Goal: Task Accomplishment & Management: Manage account settings

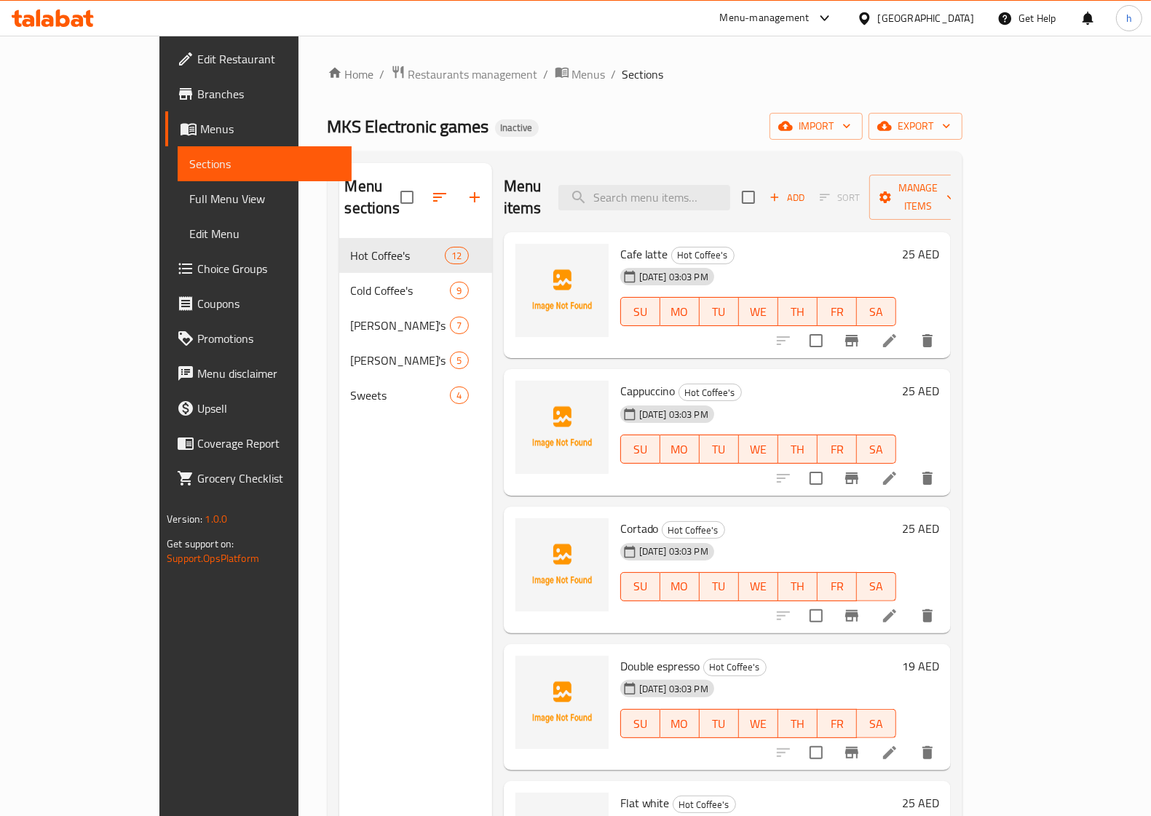
click at [200, 130] on span "Menus" at bounding box center [270, 128] width 140 height 17
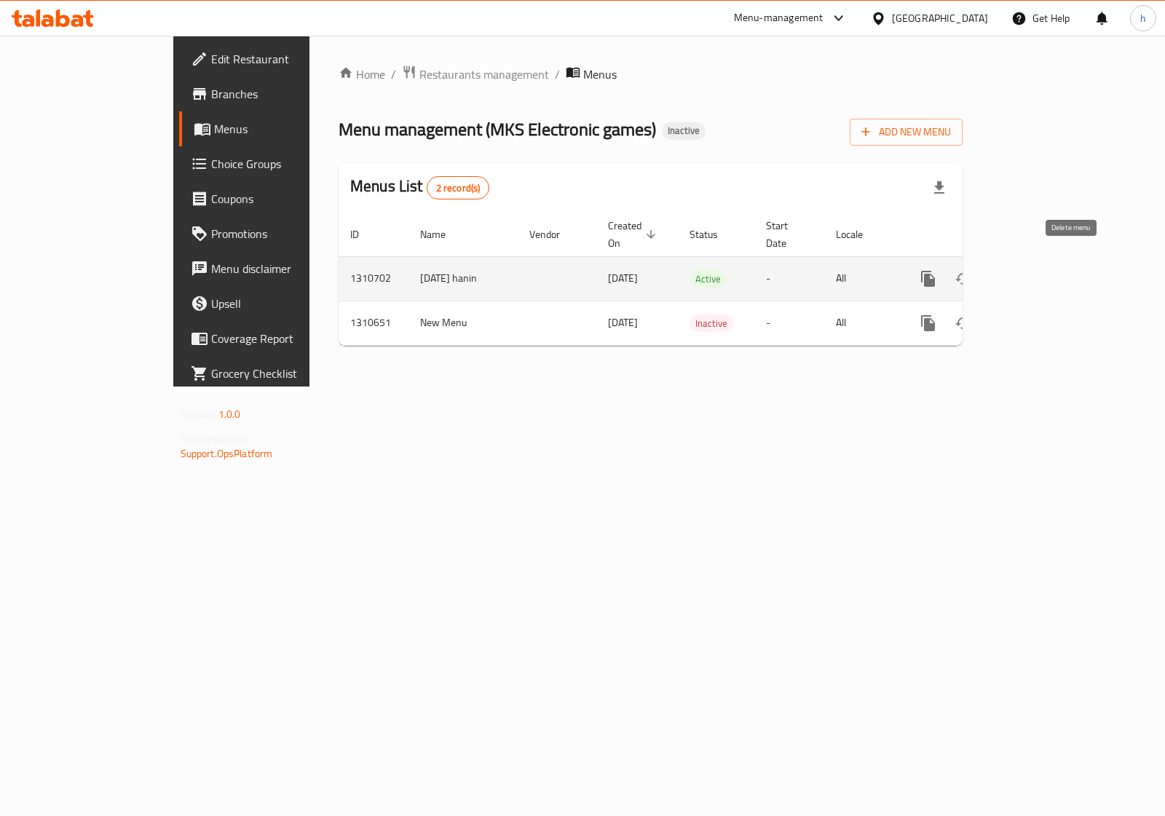
click at [1003, 272] on icon "enhanced table" at bounding box center [998, 278] width 10 height 13
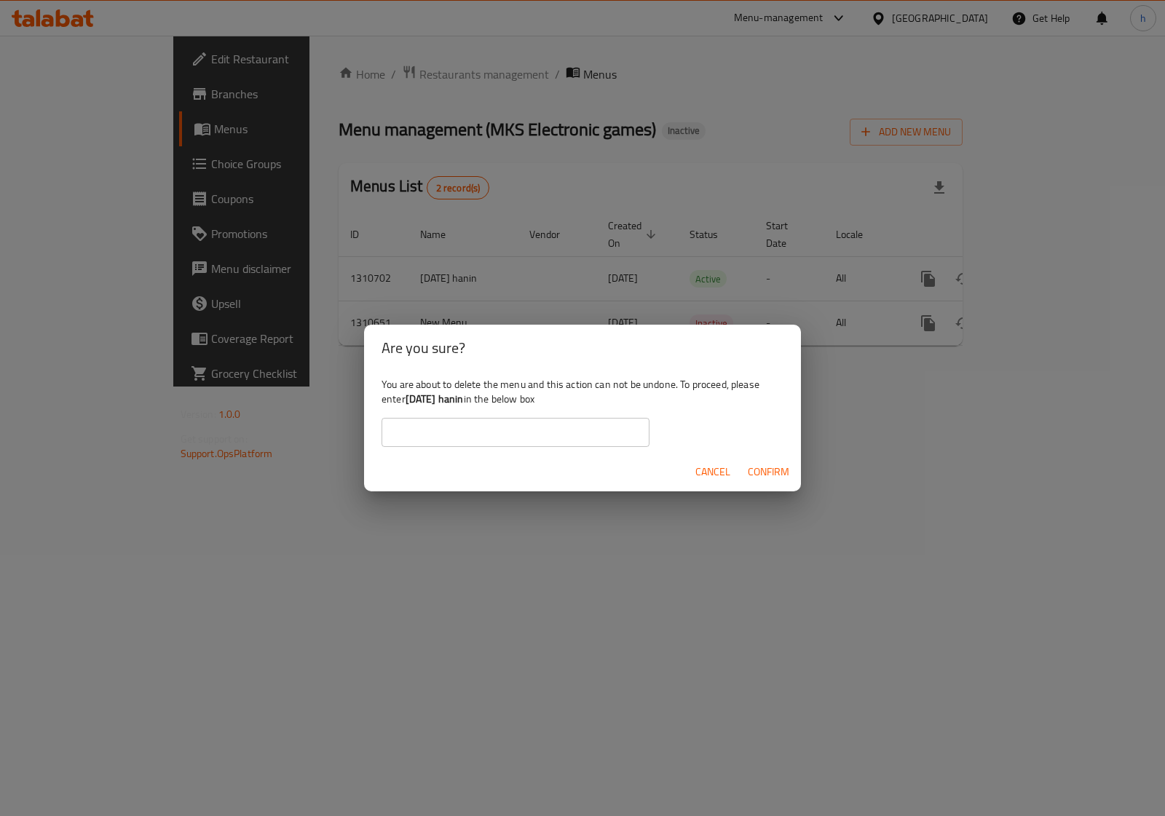
drag, startPoint x: 406, startPoint y: 401, endPoint x: 475, endPoint y: 405, distance: 68.5
click at [464, 405] on b "[DATE] hanin" at bounding box center [434, 398] width 58 height 19
copy b "[DATE] hanin"
click at [503, 437] on input "text" at bounding box center [515, 432] width 268 height 29
drag, startPoint x: 503, startPoint y: 437, endPoint x: 464, endPoint y: 437, distance: 38.6
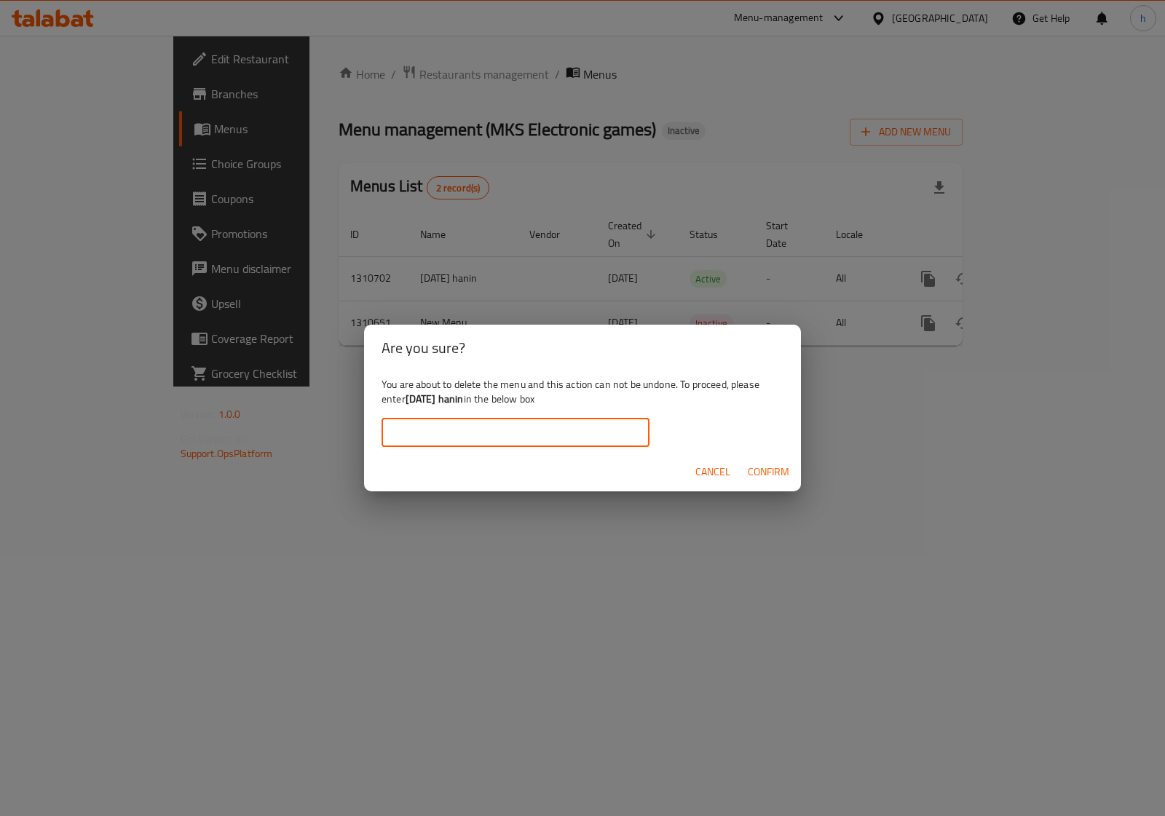
click at [464, 437] on input "text" at bounding box center [515, 432] width 268 height 29
paste input "[DATE] hanin"
type input "[DATE] hanin"
click at [771, 470] on span "Confirm" at bounding box center [767, 472] width 41 height 18
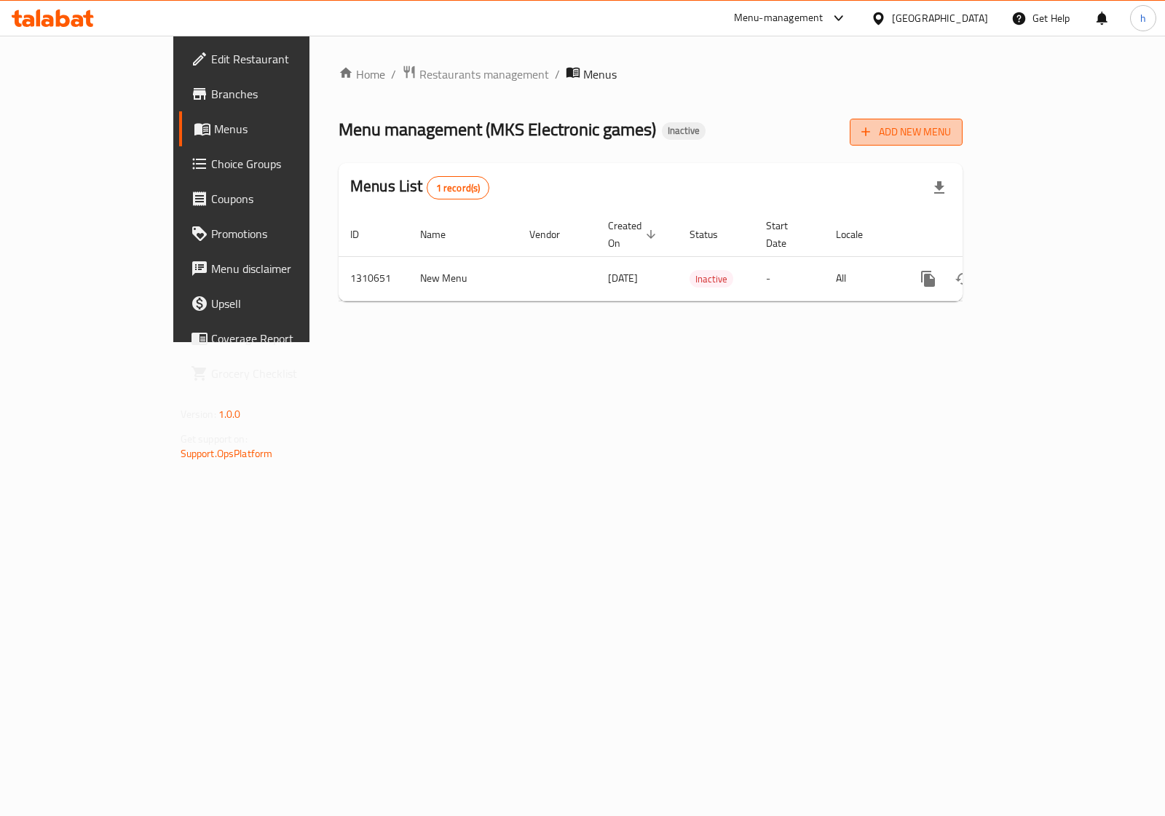
click at [951, 135] on span "Add New Menu" at bounding box center [906, 132] width 90 height 18
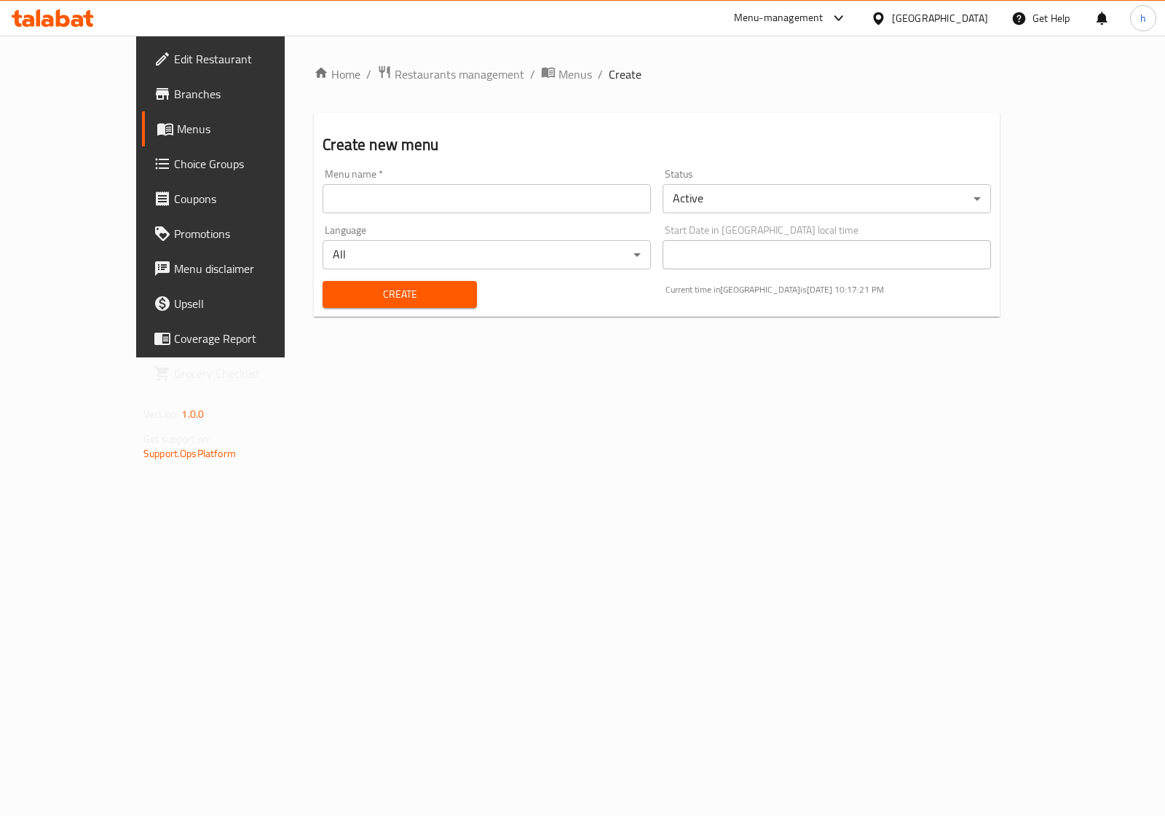
click at [587, 194] on input "text" at bounding box center [486, 198] width 328 height 29
type input "[DATE] hanin"
click at [392, 302] on span "Create" at bounding box center [399, 294] width 130 height 18
click at [558, 74] on span "Menus" at bounding box center [574, 74] width 33 height 17
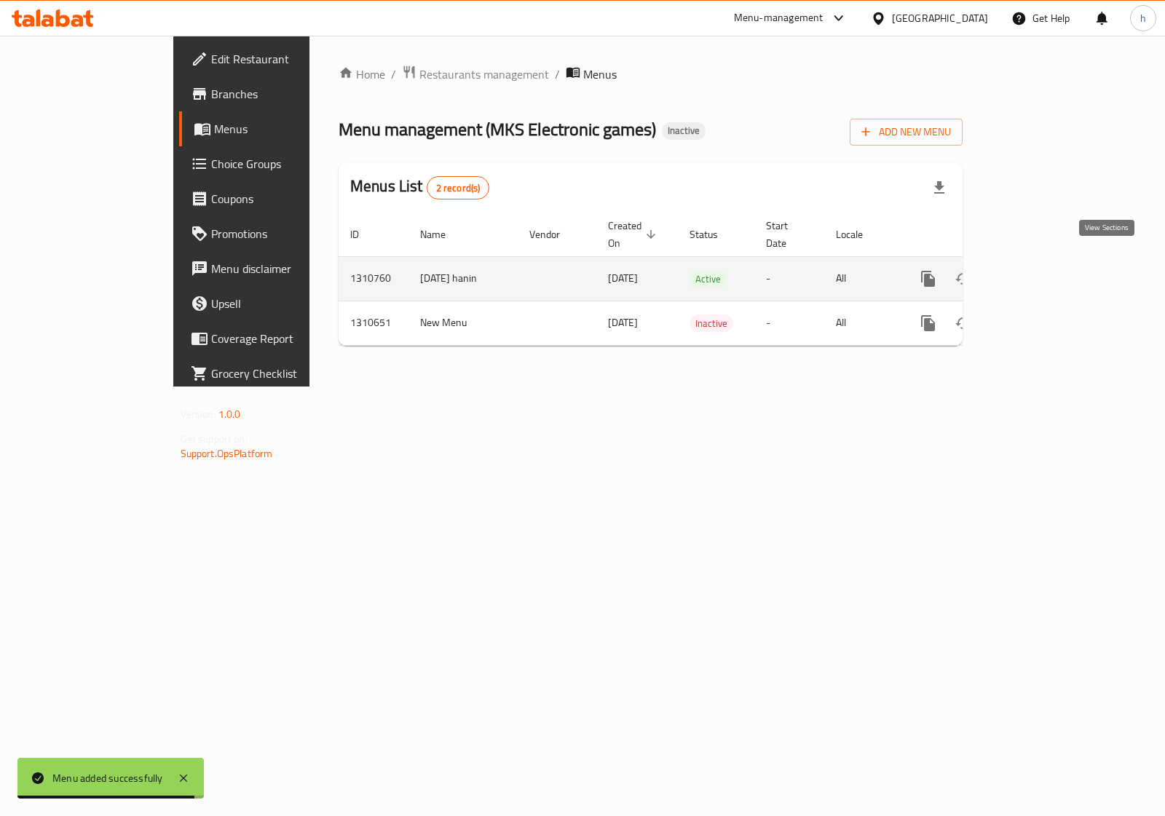
click at [1042, 270] on icon "enhanced table" at bounding box center [1032, 278] width 17 height 17
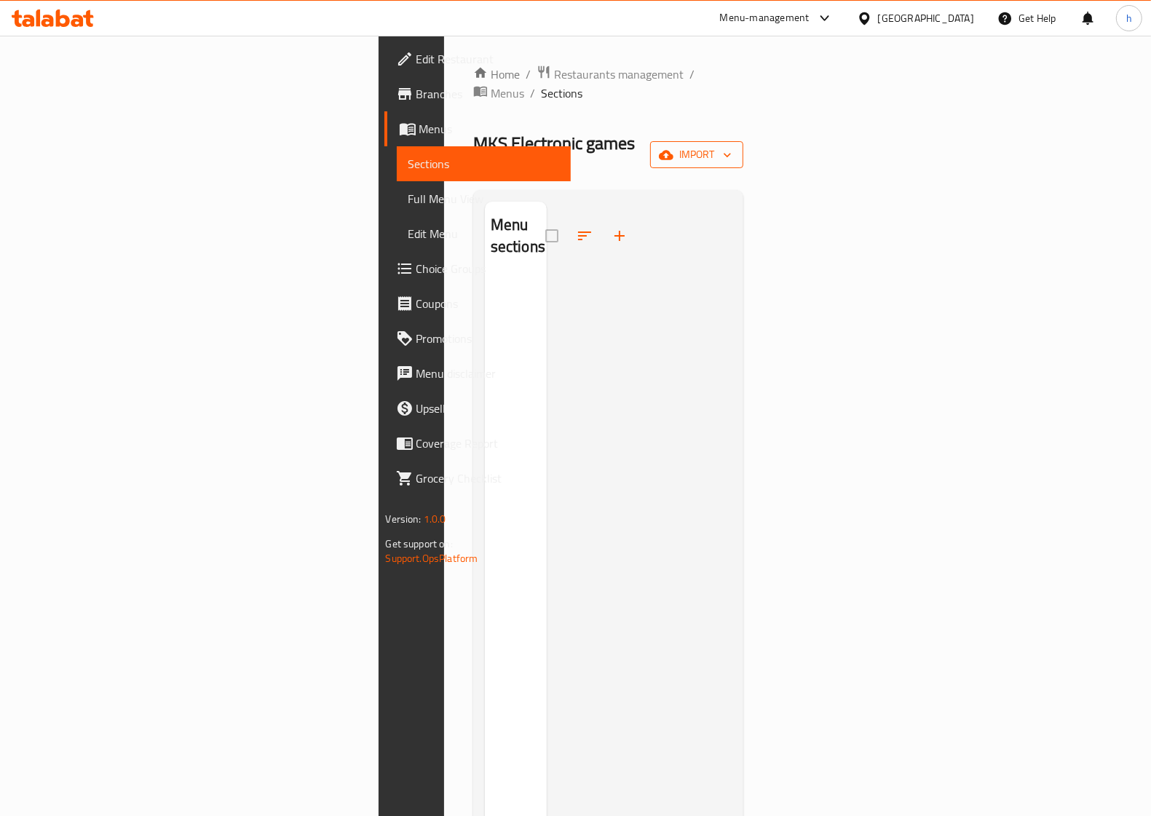
click at [731, 146] on span "import" at bounding box center [697, 155] width 70 height 18
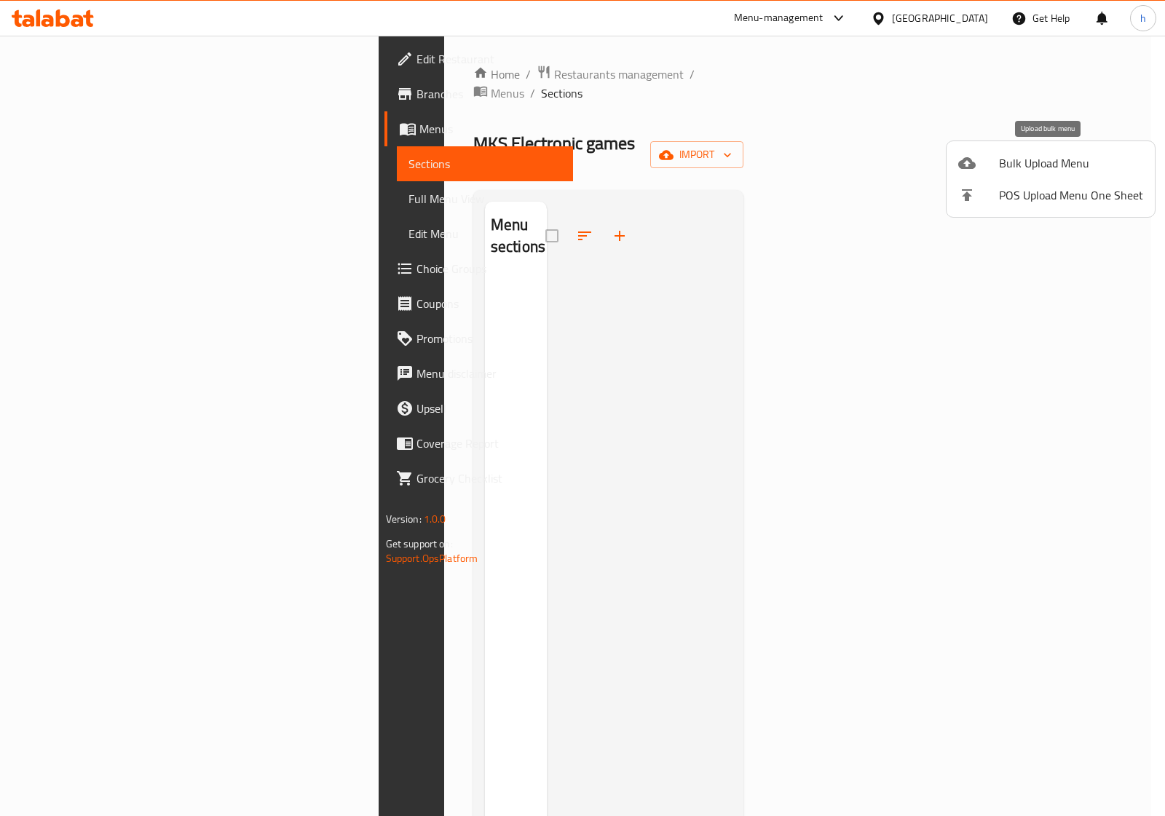
click at [1032, 160] on span "Bulk Upload Menu" at bounding box center [1071, 162] width 144 height 17
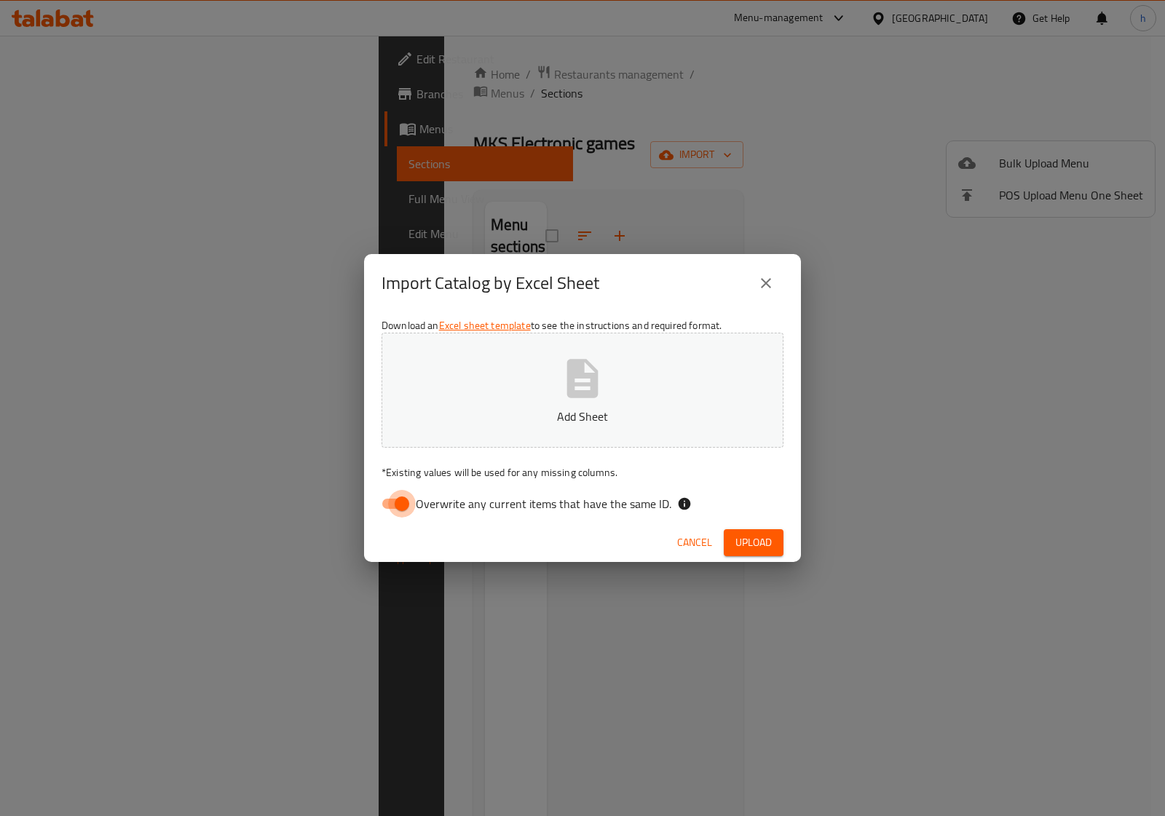
click at [395, 503] on input "Overwrite any current items that have the same ID." at bounding box center [401, 504] width 83 height 28
checkbox input "false"
click at [559, 411] on p "Add Sheet" at bounding box center [582, 416] width 357 height 17
click at [768, 544] on span "Upload" at bounding box center [753, 542] width 36 height 18
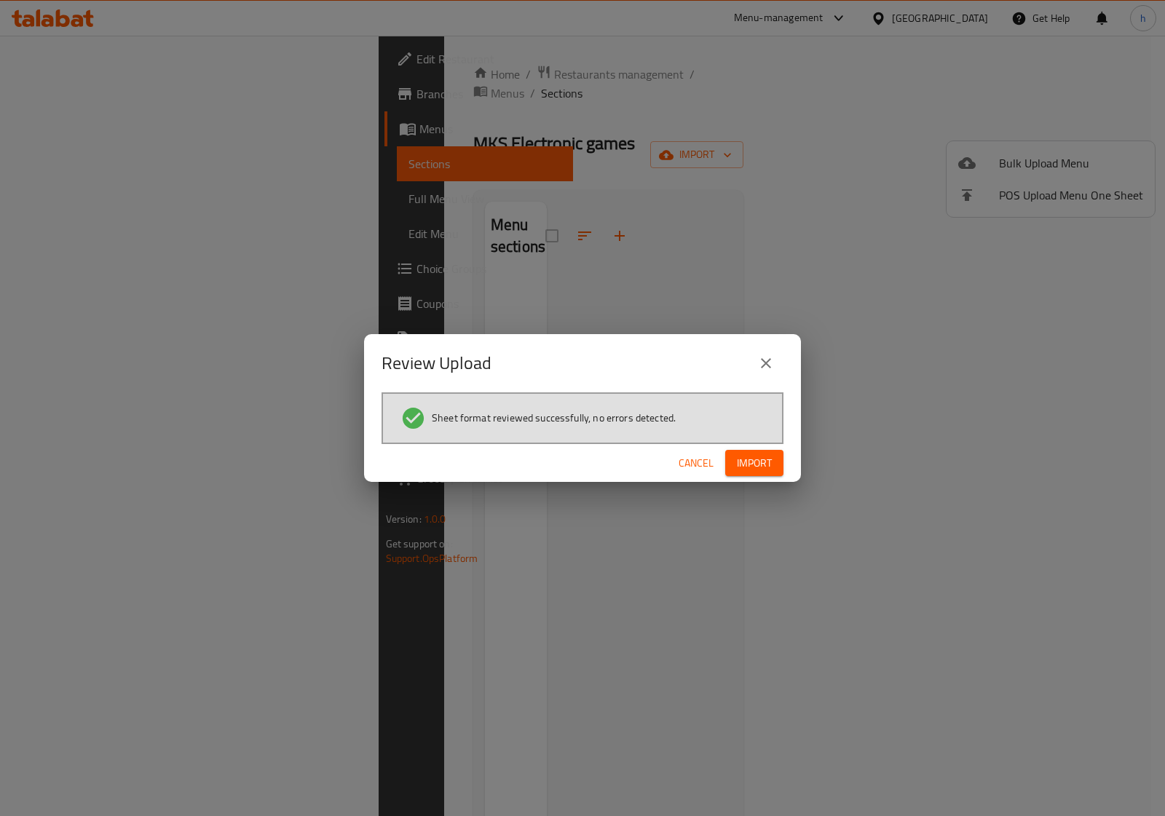
click at [769, 468] on span "Import" at bounding box center [754, 463] width 35 height 18
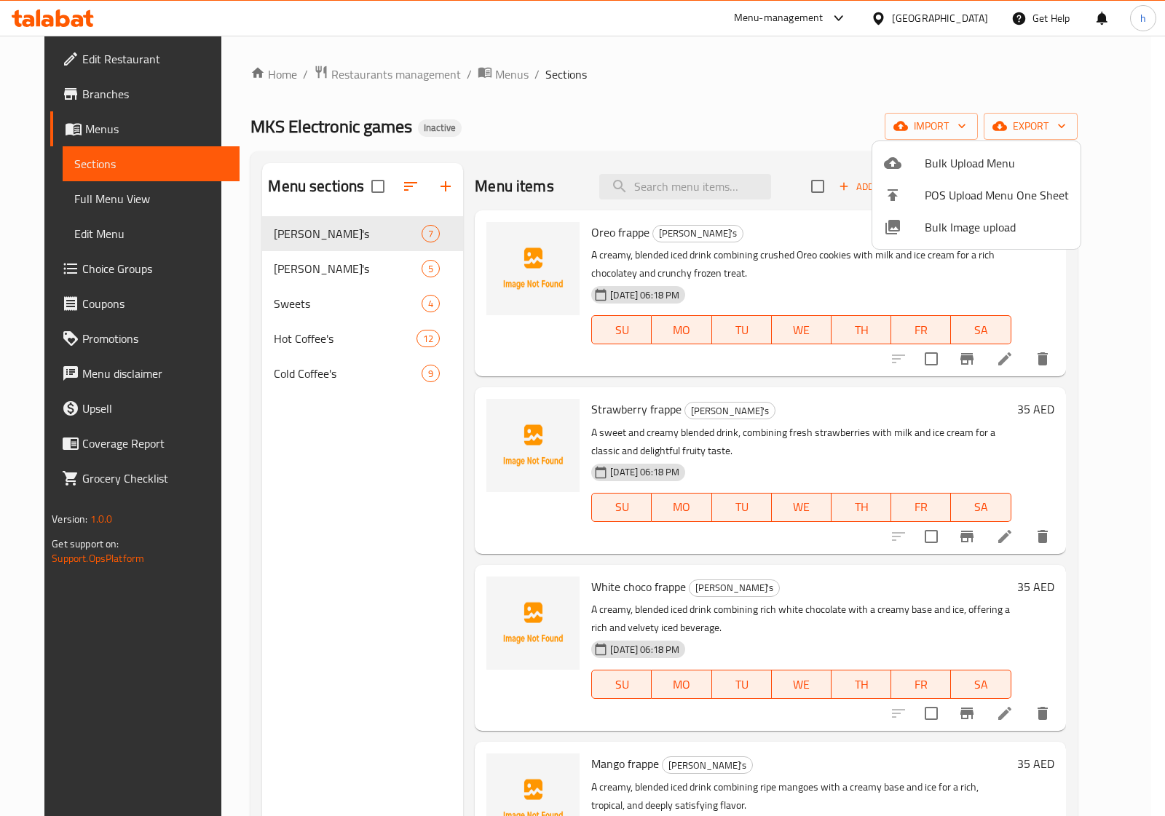
click at [286, 590] on div at bounding box center [582, 408] width 1165 height 816
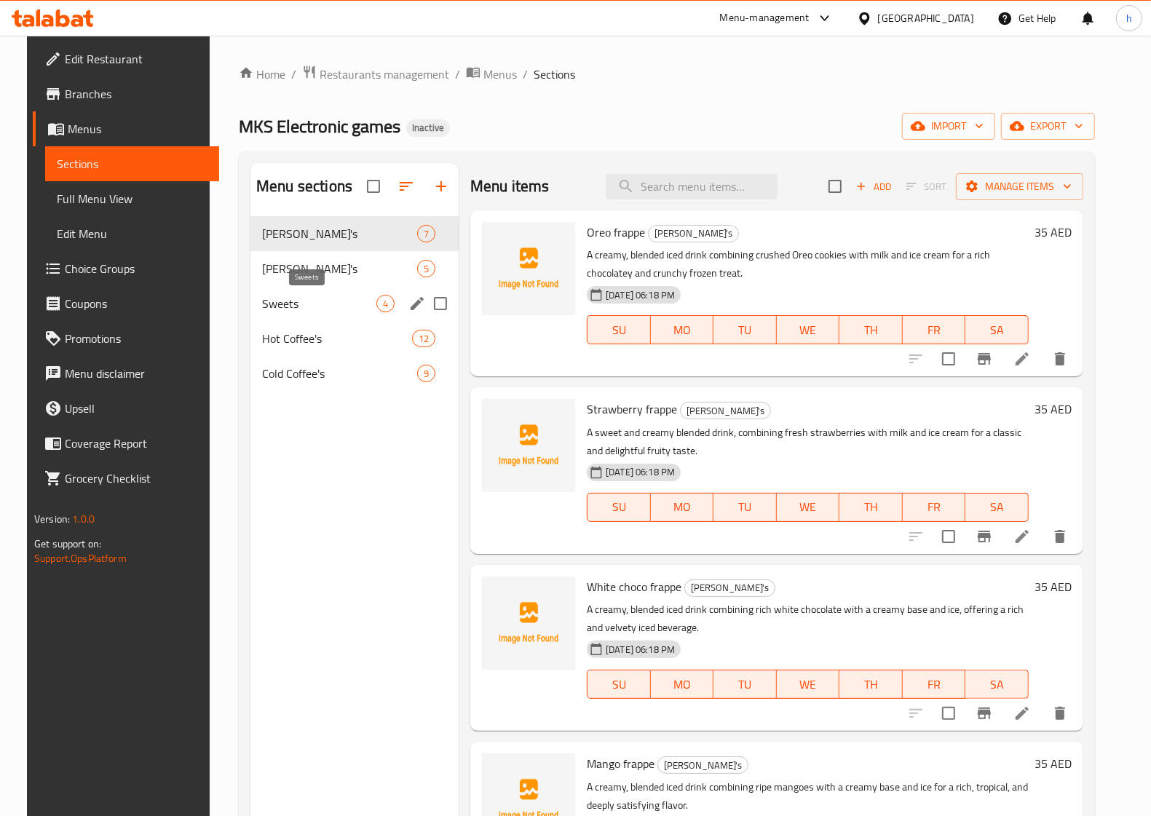
drag, startPoint x: 271, startPoint y: 301, endPoint x: 278, endPoint y: 304, distance: 7.5
click at [271, 301] on span "Sweets" at bounding box center [319, 303] width 114 height 17
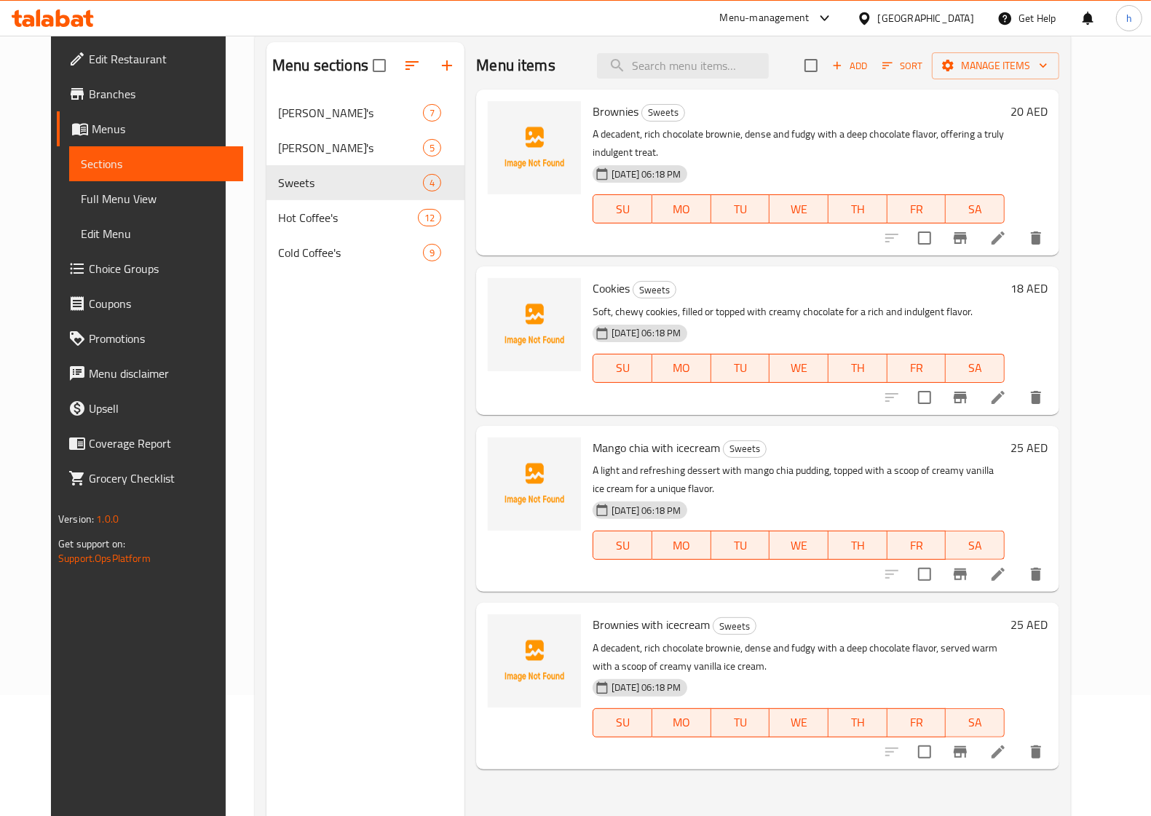
scroll to position [205, 0]
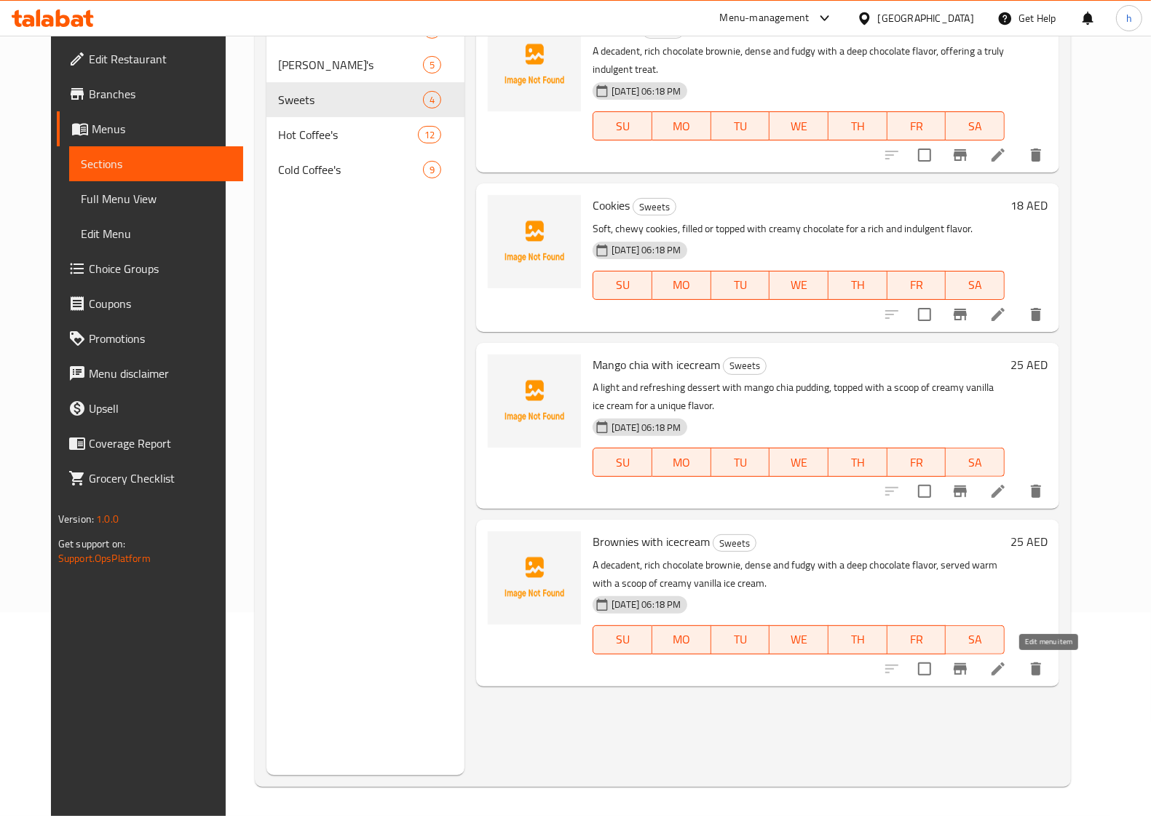
click at [1007, 671] on icon at bounding box center [997, 668] width 17 height 17
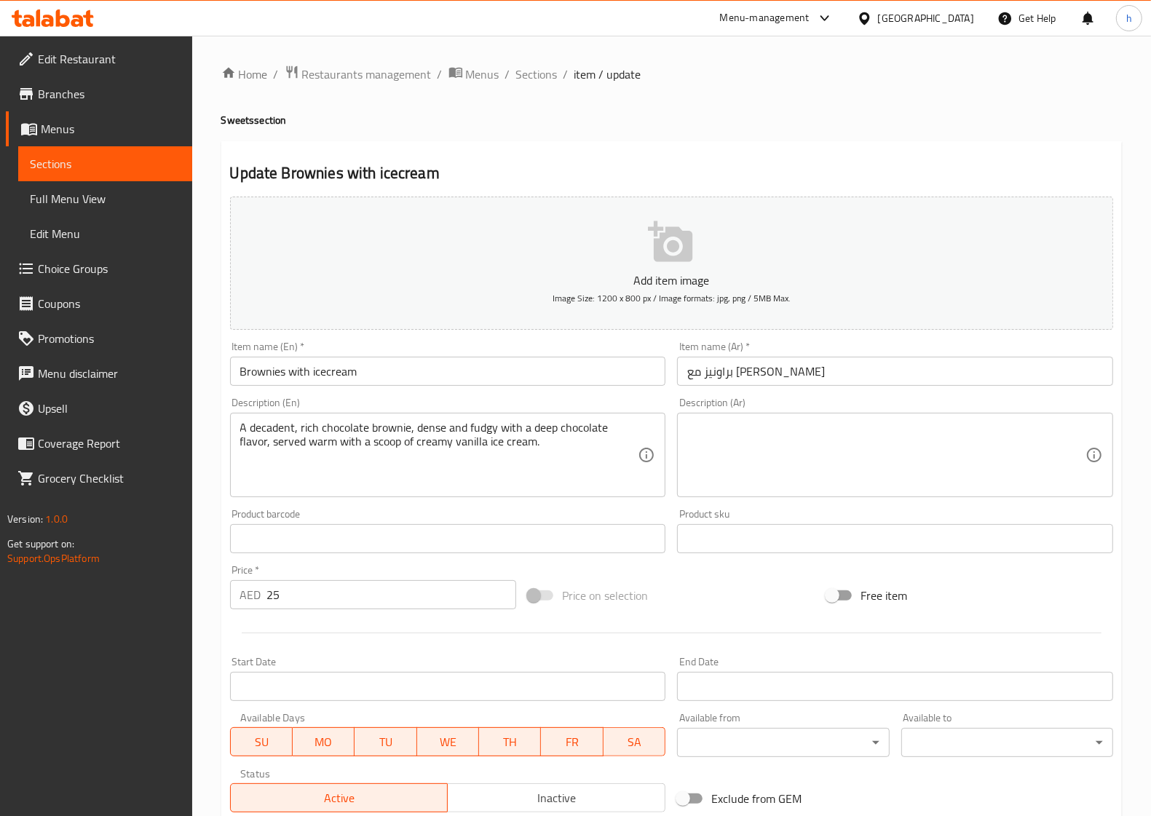
click at [762, 435] on textarea at bounding box center [886, 455] width 398 height 69
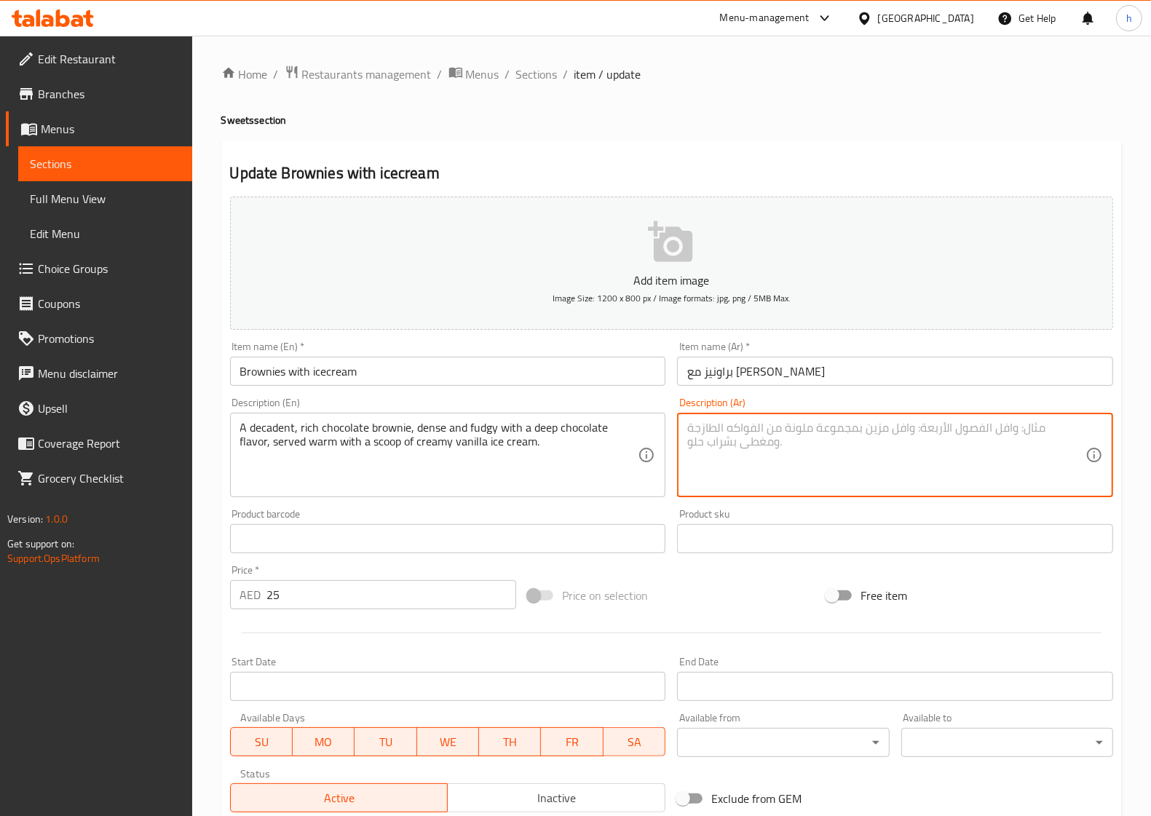
paste textarea "براوني الشوكلاته الغني الفاخر كثيفة وفادجي مع نكهة الشوكولاتة العميقة يقدم دافئ…"
type textarea "براوني الشوكلاته الغني الفاخر كثيفة وفادجي مع نكهة الشوكولاتة العميقة يقدم دافئ…"
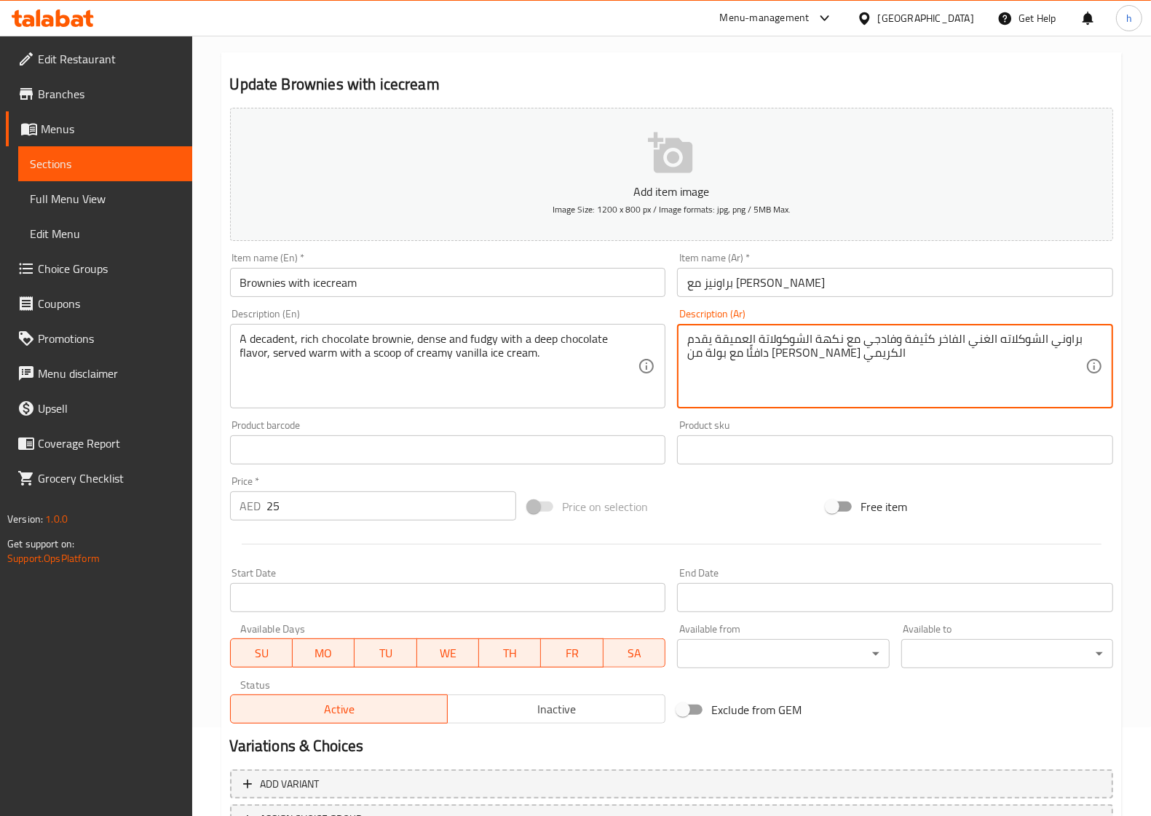
scroll to position [210, 0]
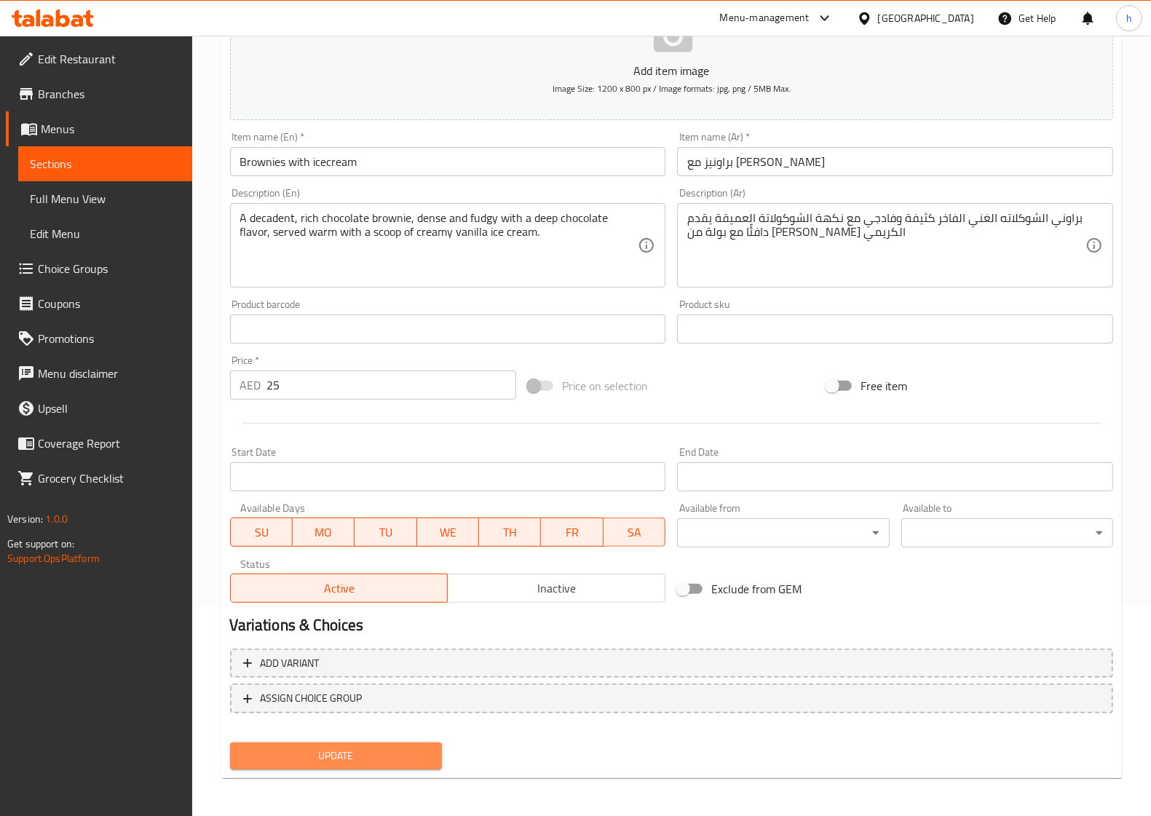
click at [379, 758] on span "Update" at bounding box center [336, 756] width 189 height 18
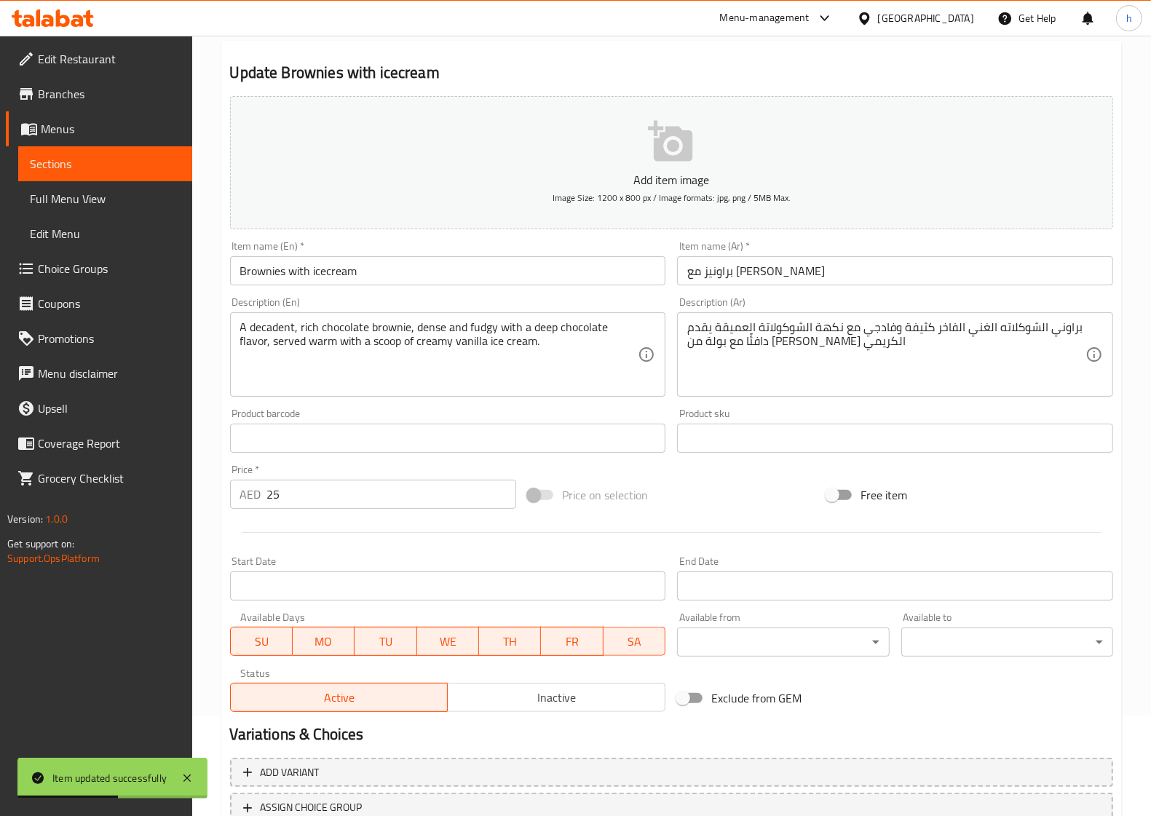
scroll to position [0, 0]
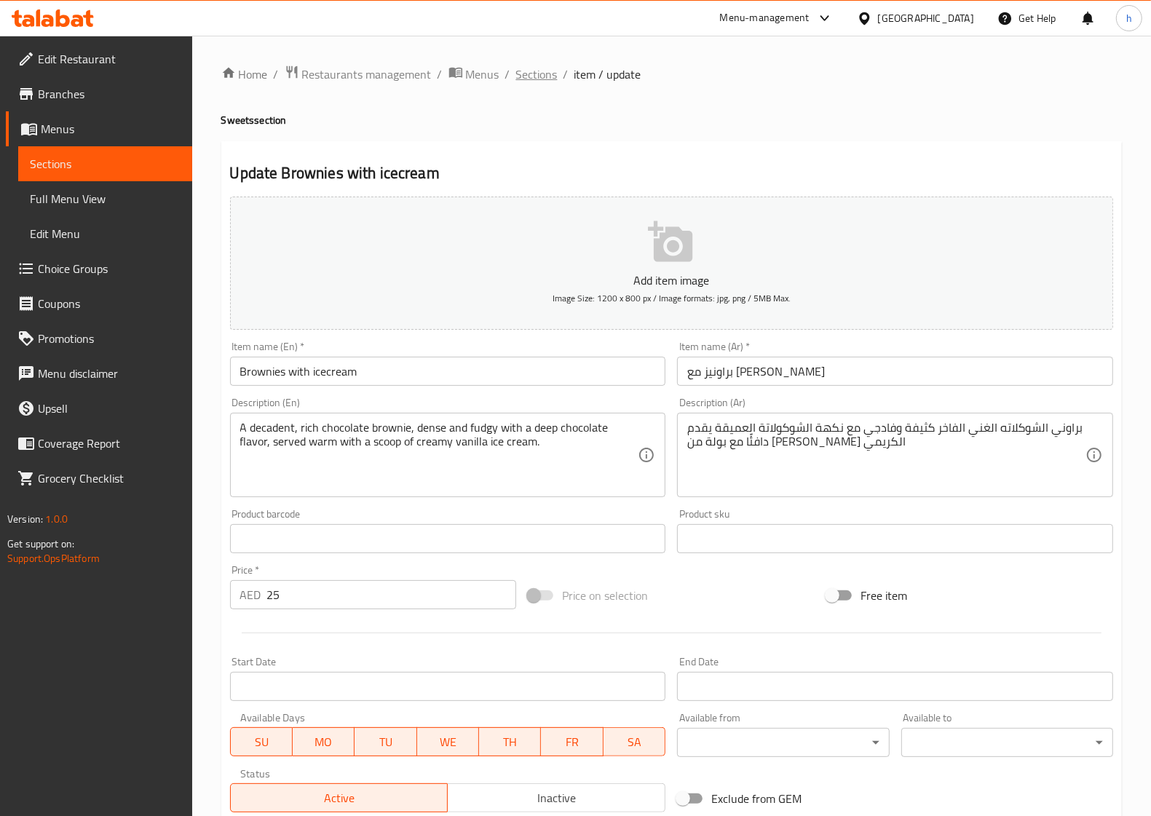
click at [542, 69] on span "Sections" at bounding box center [536, 74] width 41 height 17
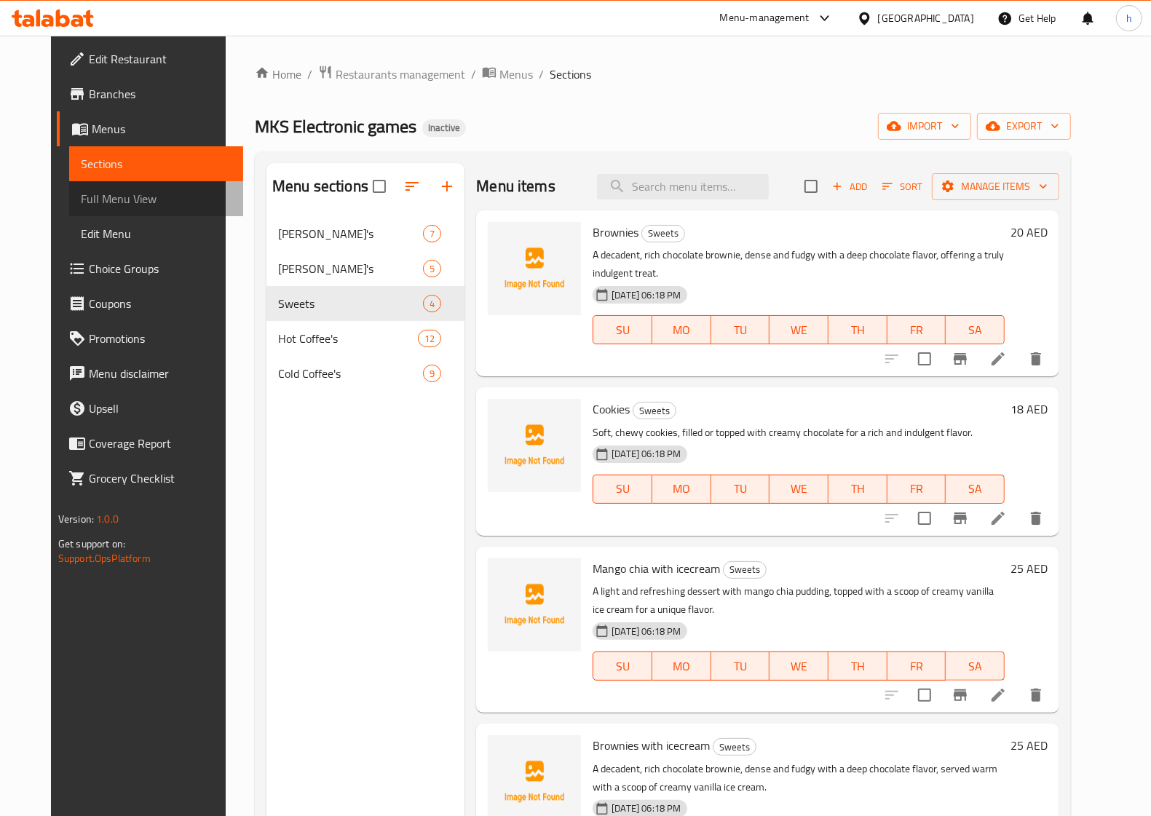
drag, startPoint x: 93, startPoint y: 204, endPoint x: 135, endPoint y: 226, distance: 46.9
click at [93, 204] on span "Full Menu View" at bounding box center [156, 198] width 151 height 17
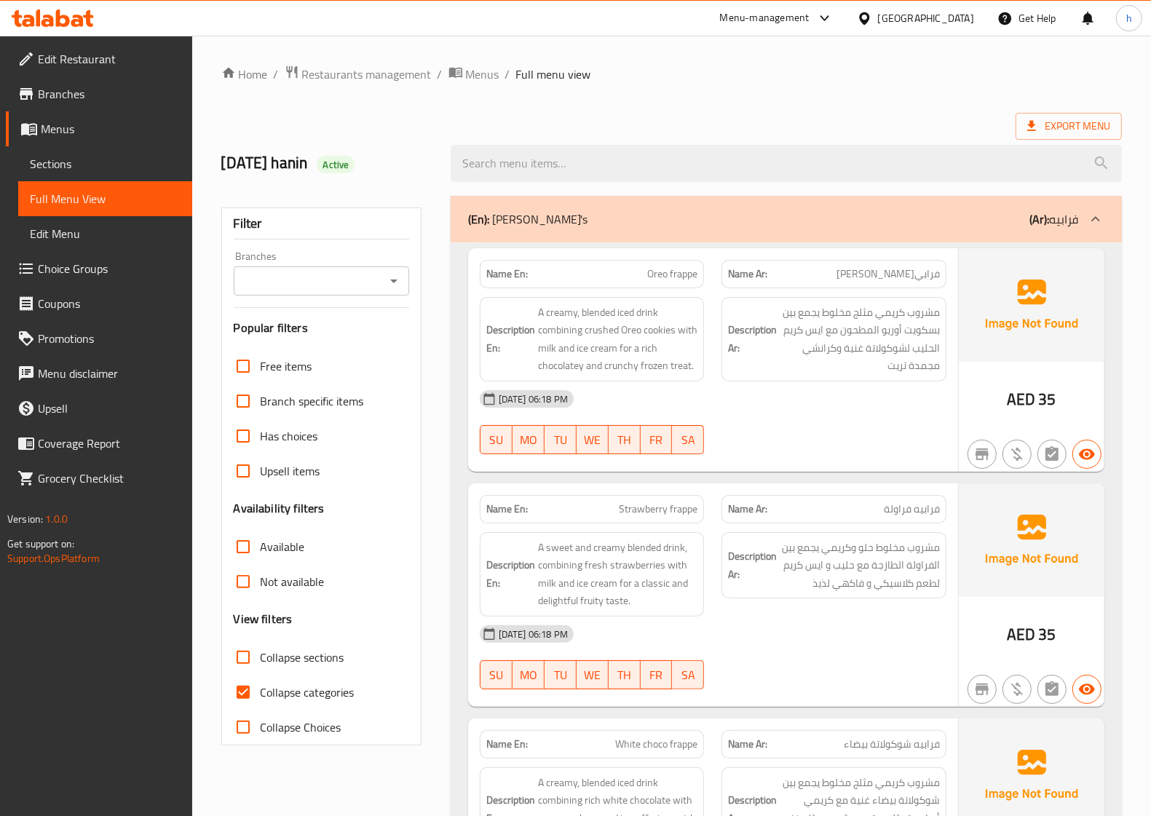
click at [324, 685] on span "Collapse categories" at bounding box center [308, 691] width 94 height 17
click at [261, 685] on input "Collapse categories" at bounding box center [243, 692] width 35 height 35
checkbox input "false"
click at [910, 351] on span "مشروب كريمي مثلج مخلوط يجمع بين بسكويت أوريو المطحون مع ايس كريم الحليب لشوكولا…" at bounding box center [859, 339] width 160 height 71
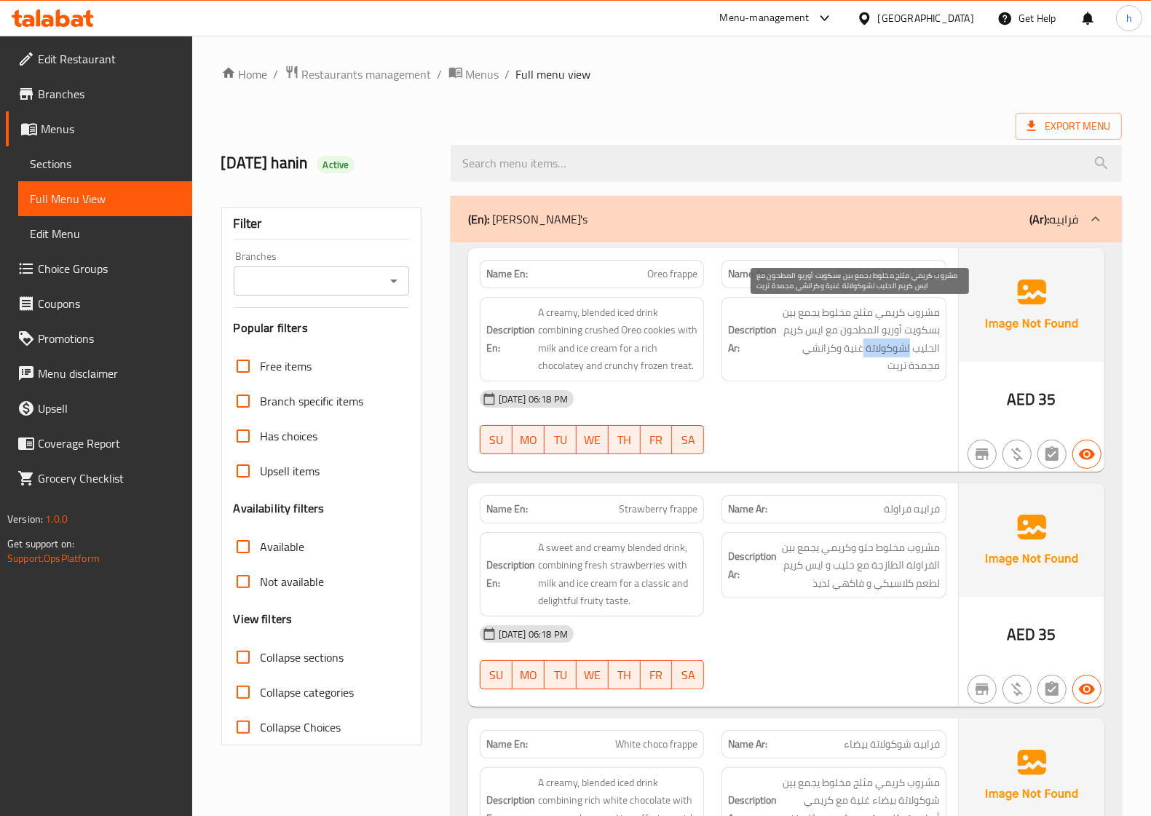
click at [910, 351] on span "مشروب كريمي مثلج مخلوط يجمع بين بسكويت أوريو المطحون مع ايس كريم الحليب لشوكولا…" at bounding box center [859, 339] width 160 height 71
click at [889, 358] on span "مشروب كريمي مثلج مخلوط يجمع بين بسكويت أوريو المطحون مع ايس كريم الحليب لشوكولا…" at bounding box center [859, 339] width 160 height 71
click at [912, 354] on span "مشروب كريمي مثلج مخلوط يجمع بين بسكويت أوريو المطحون مع ايس كريم الحليب لشوكولا…" at bounding box center [859, 339] width 160 height 71
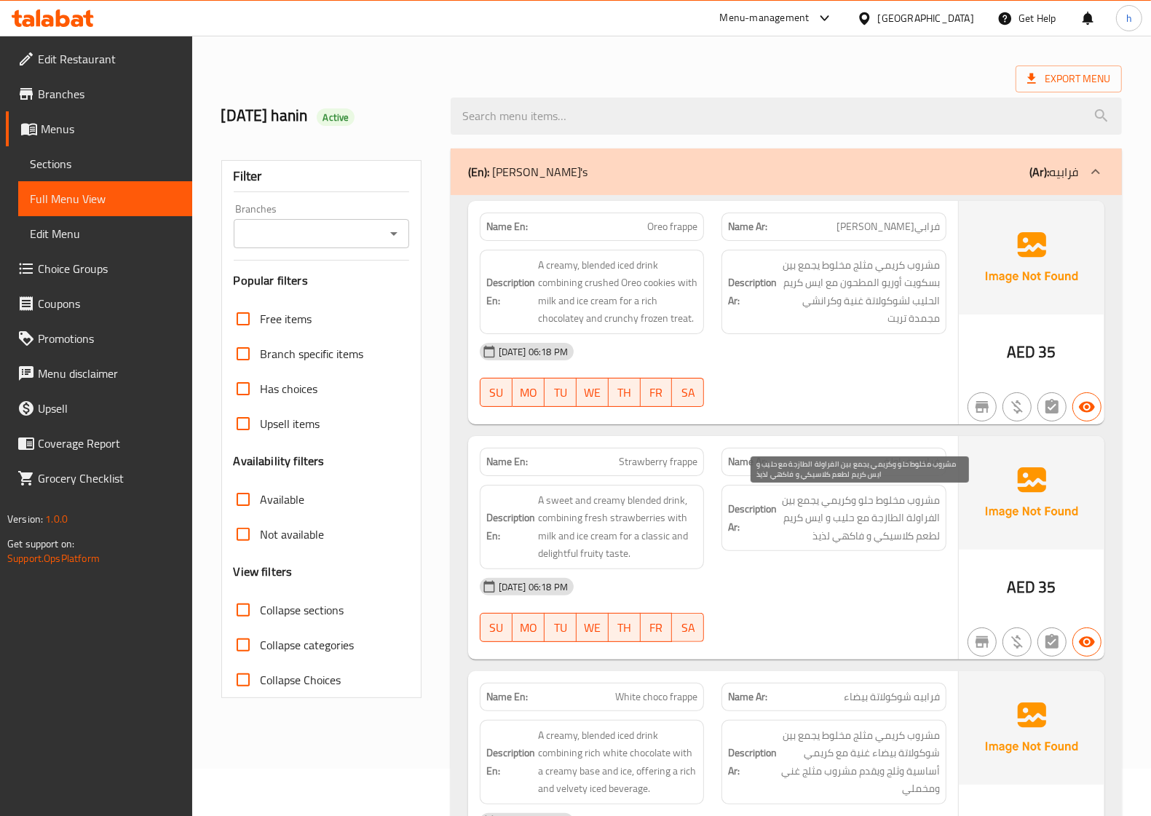
scroll to position [91, 0]
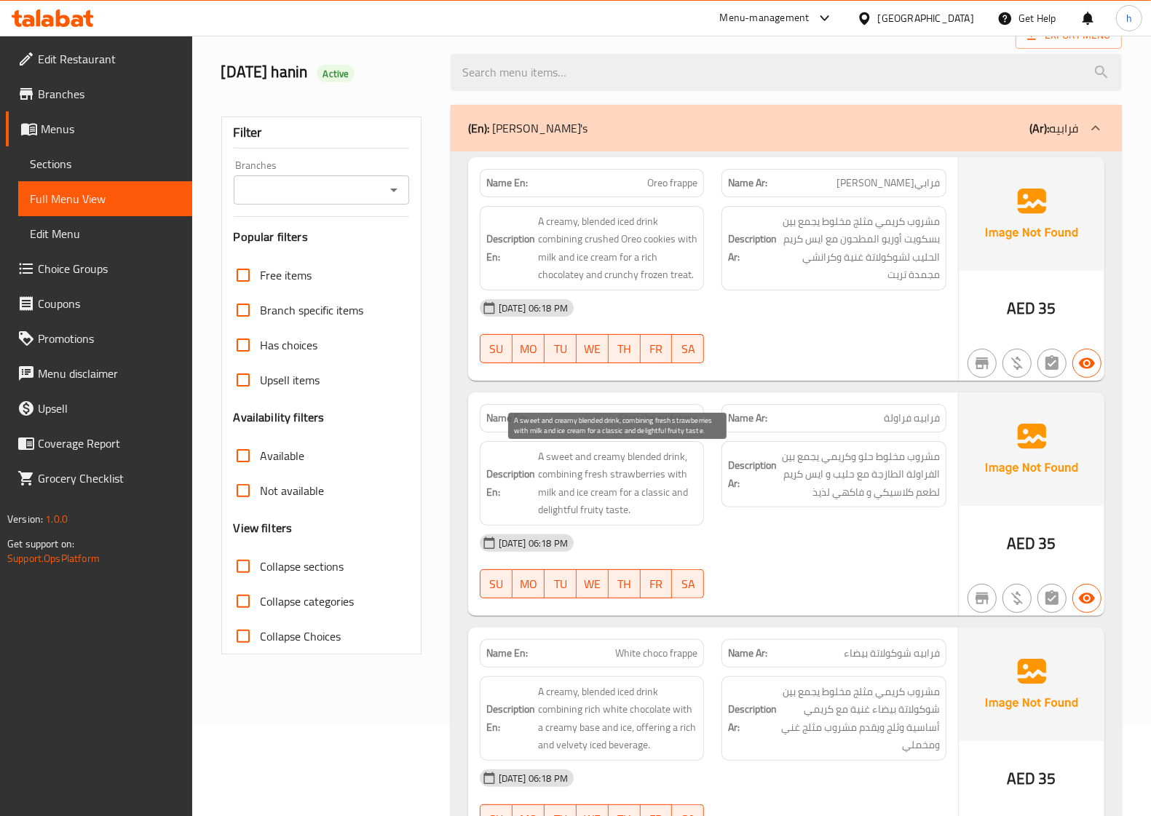
click at [553, 513] on span "A sweet and creamy blended drink, combining fresh strawberries with milk and ic…" at bounding box center [618, 483] width 160 height 71
copy span "delightful"
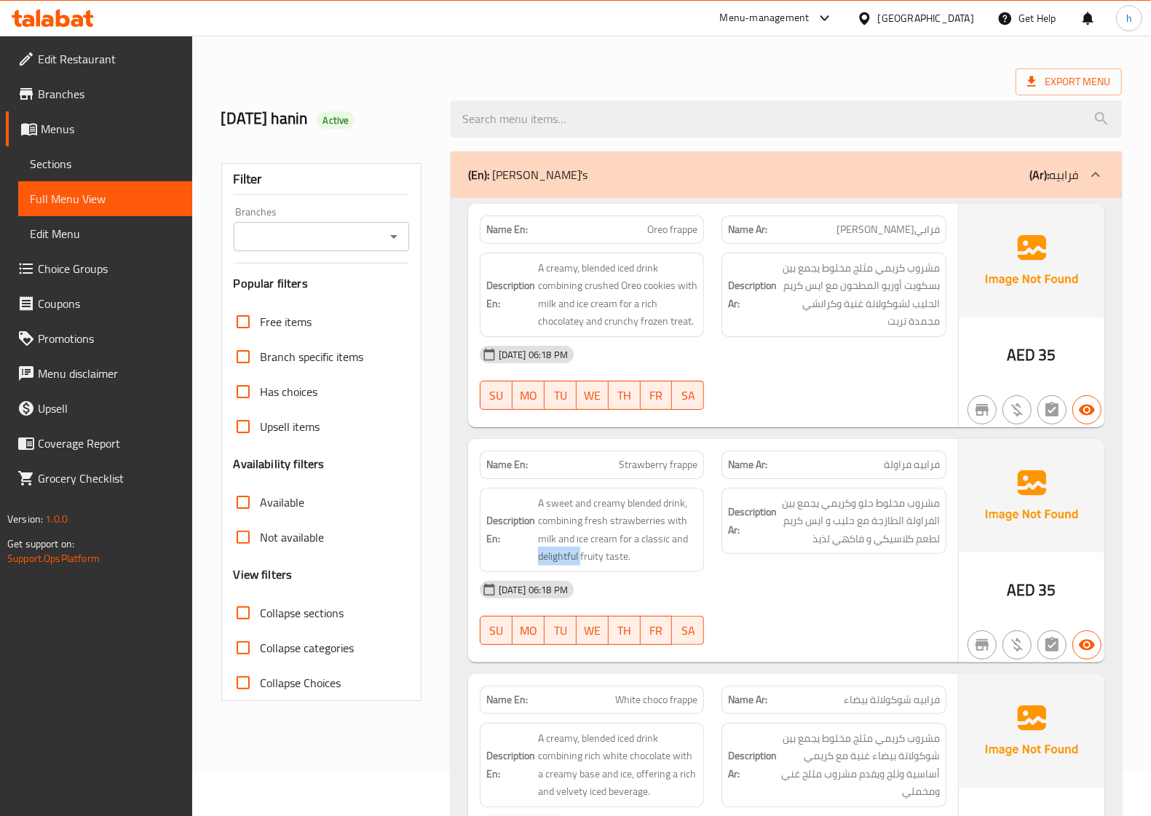
scroll to position [0, 0]
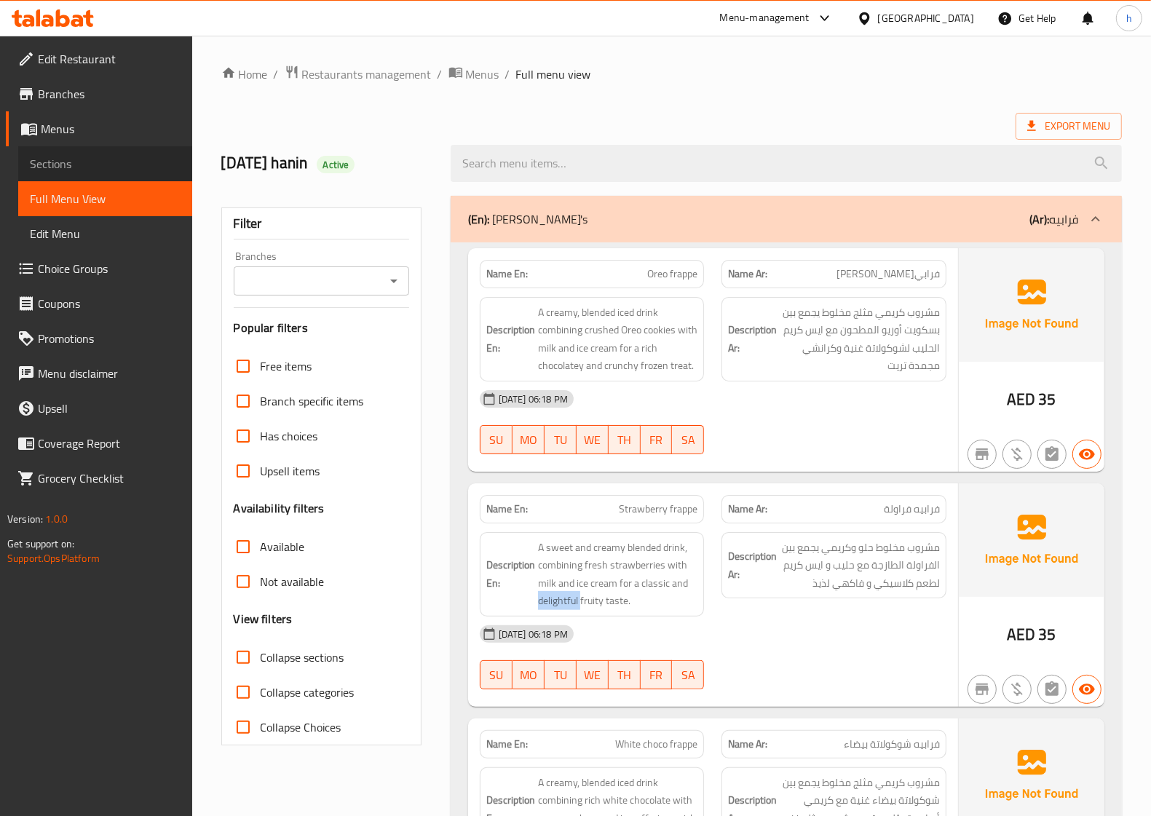
click at [92, 162] on span "Sections" at bounding box center [105, 163] width 151 height 17
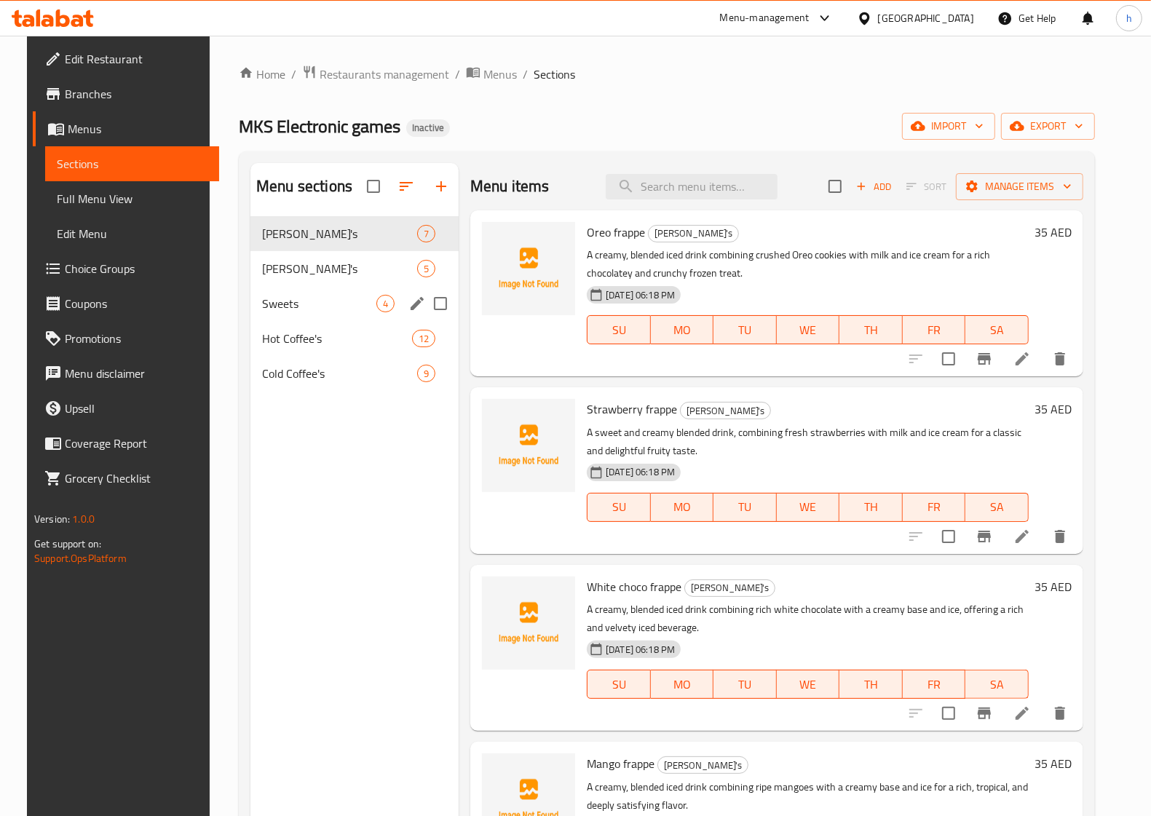
click at [310, 314] on div "Sweets 4" at bounding box center [354, 303] width 208 height 35
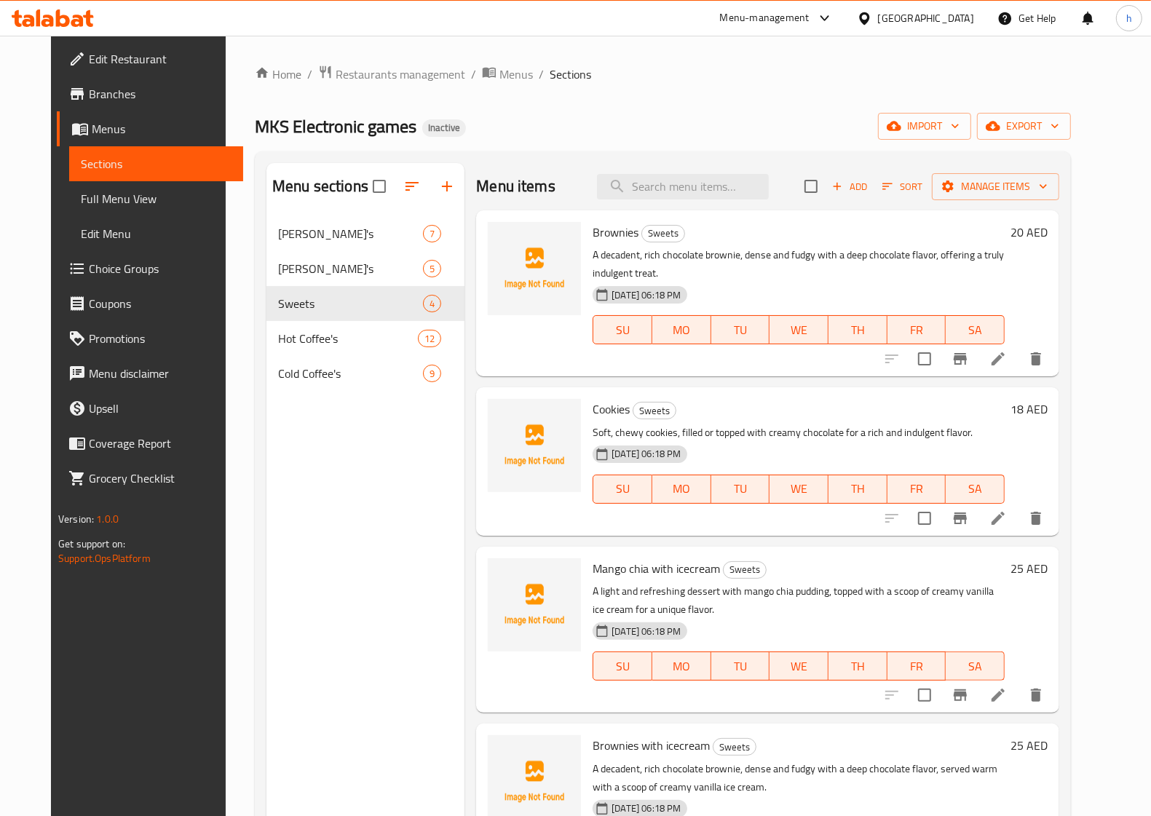
scroll to position [205, 0]
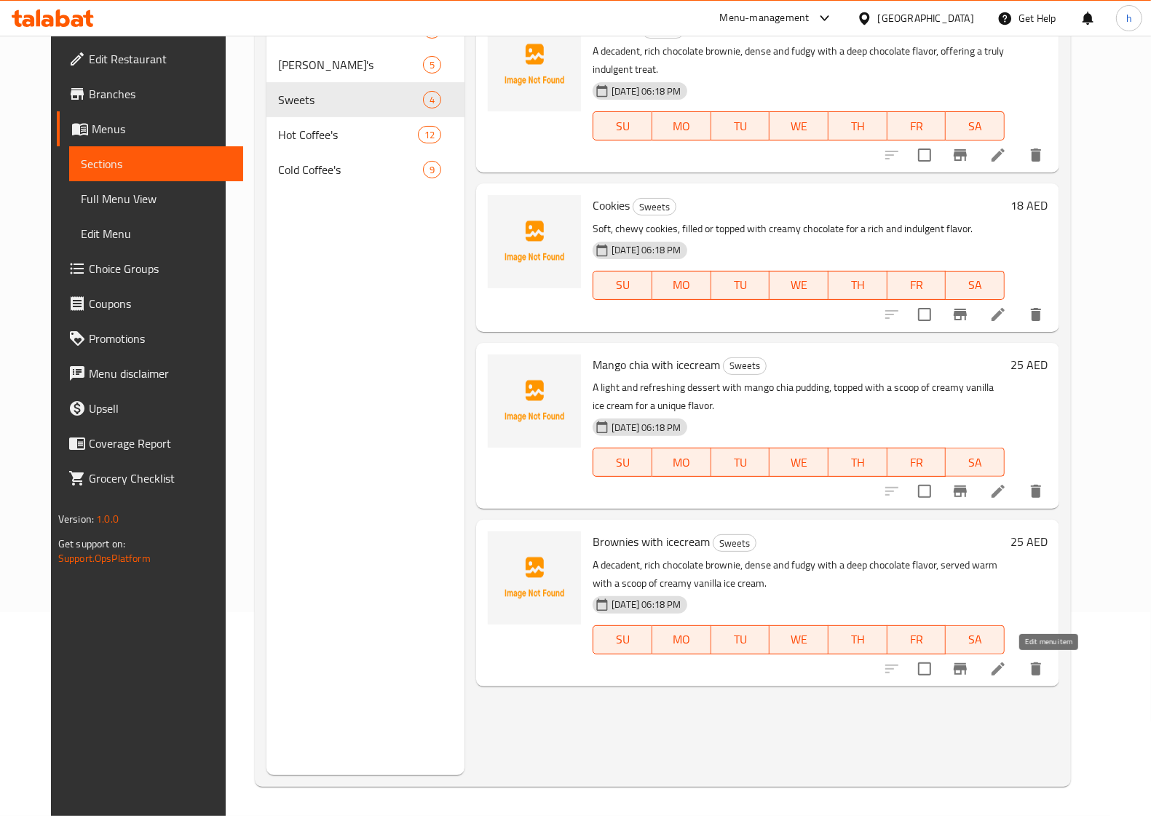
click at [1004, 667] on icon at bounding box center [997, 668] width 13 height 13
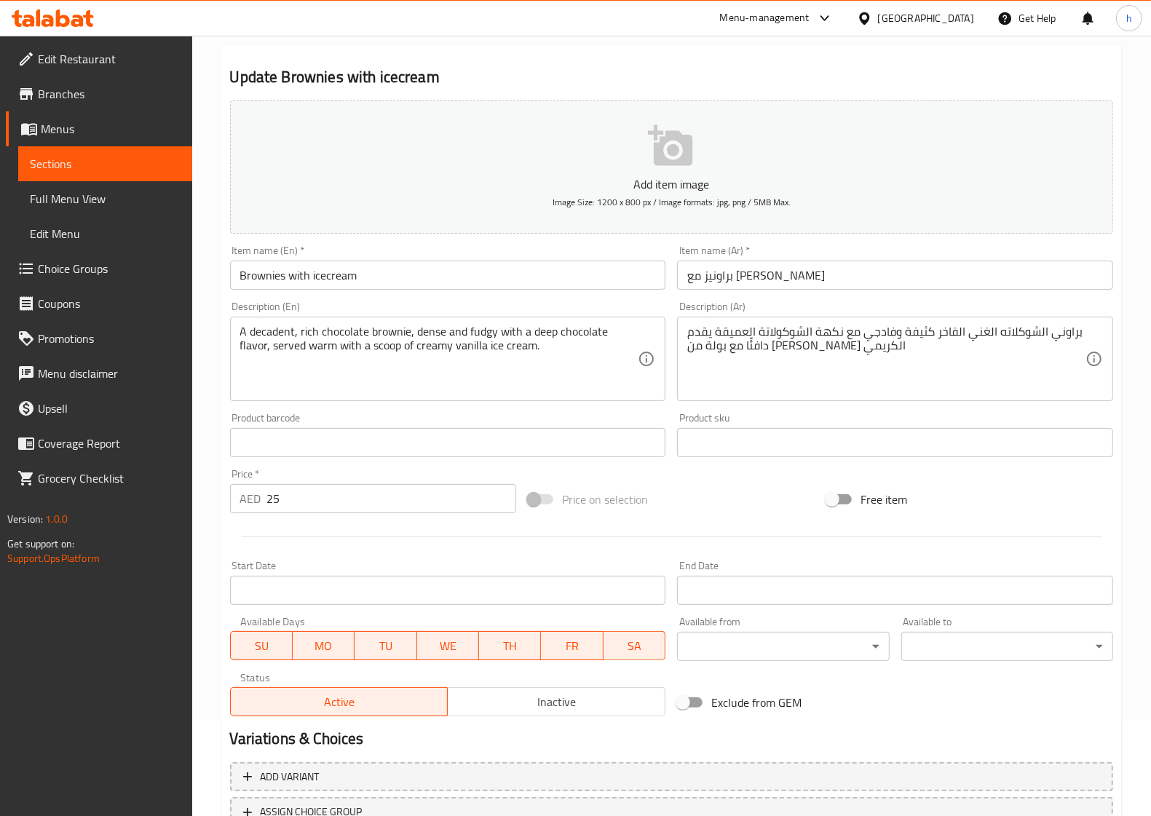
scroll to position [210, 0]
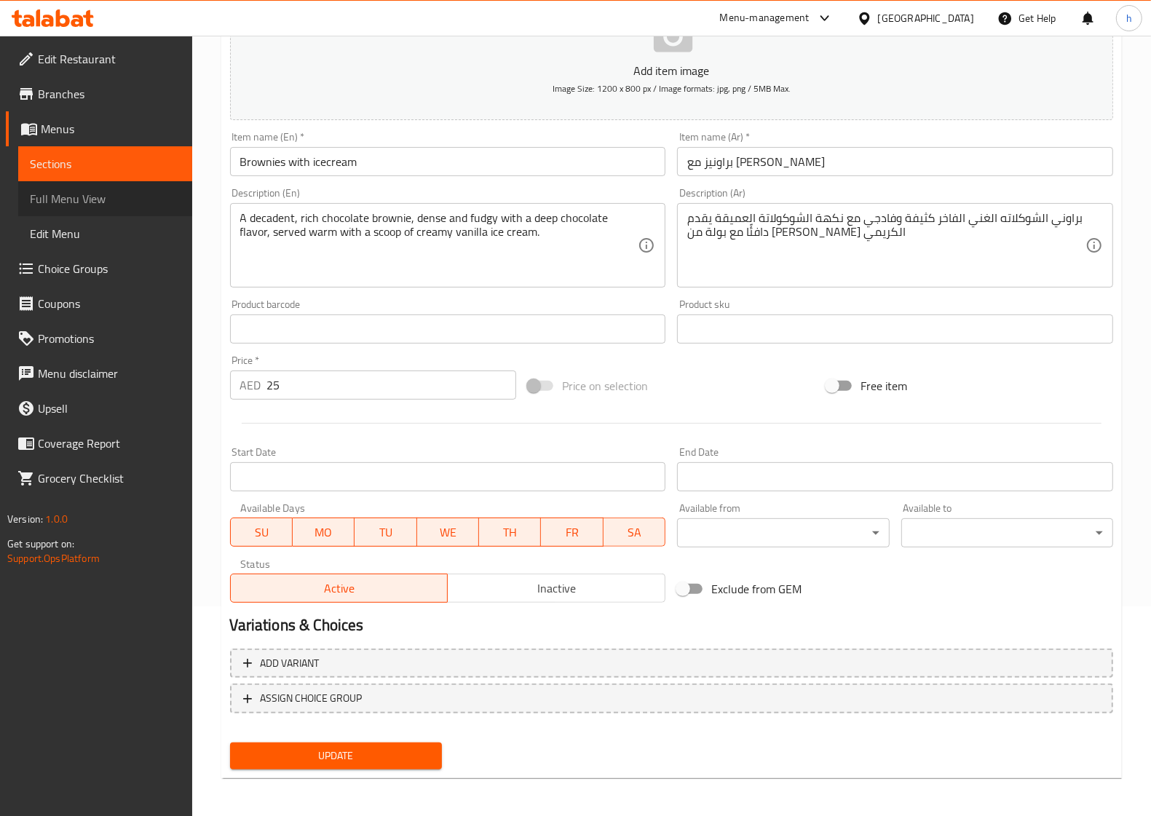
click at [74, 199] on span "Full Menu View" at bounding box center [105, 198] width 151 height 17
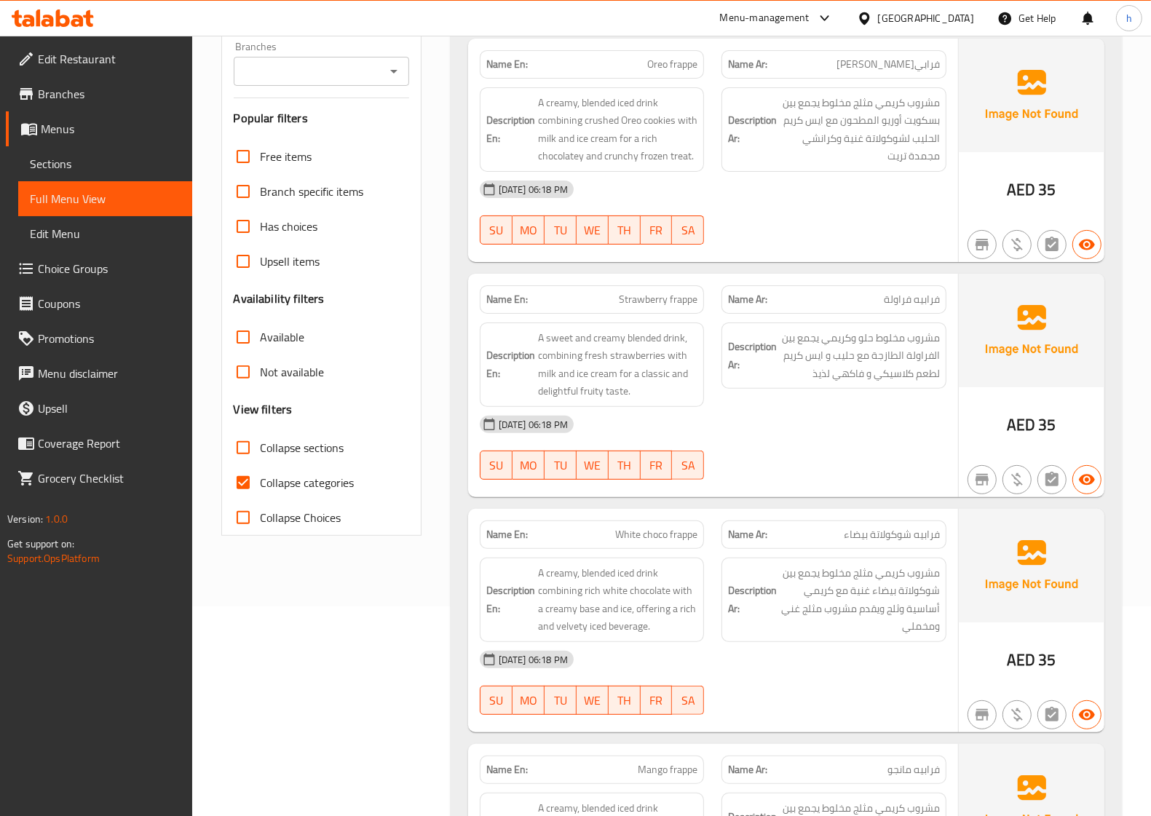
click at [250, 484] on input "Collapse categories" at bounding box center [243, 482] width 35 height 35
checkbox input "false"
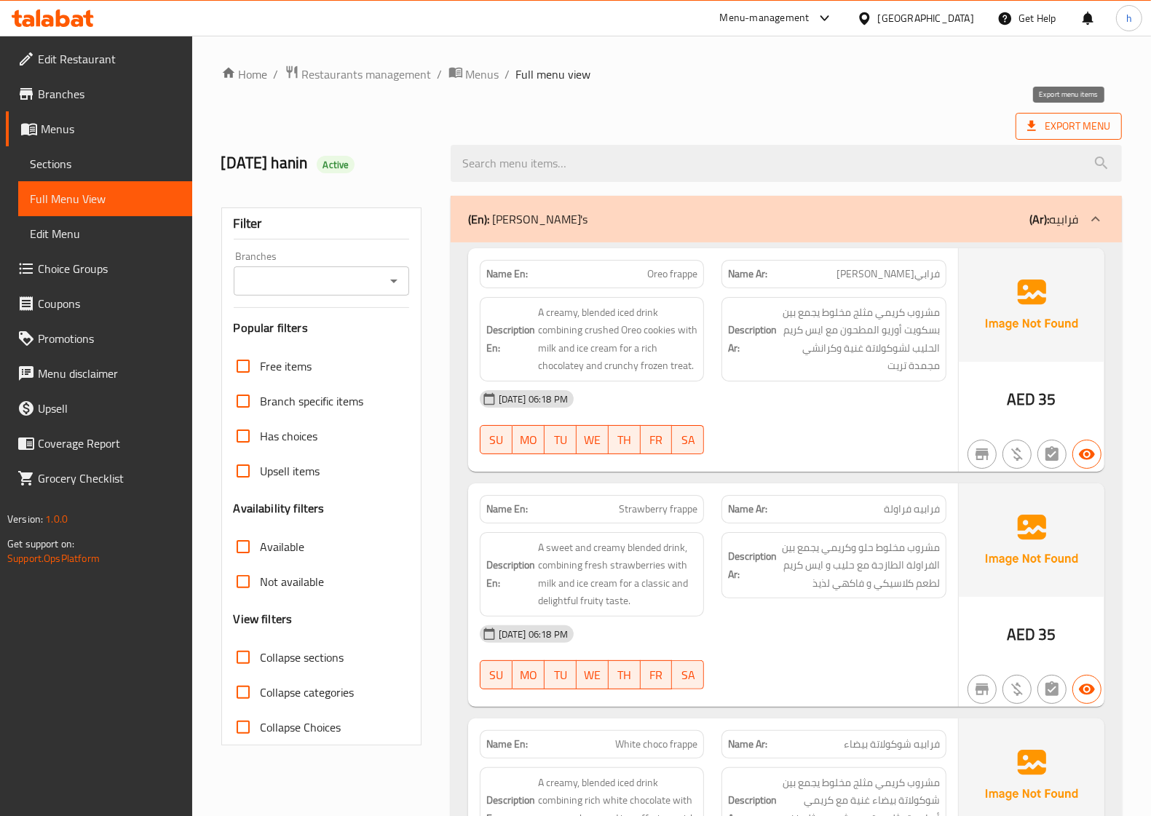
click at [1086, 120] on span "Export Menu" at bounding box center [1068, 126] width 83 height 18
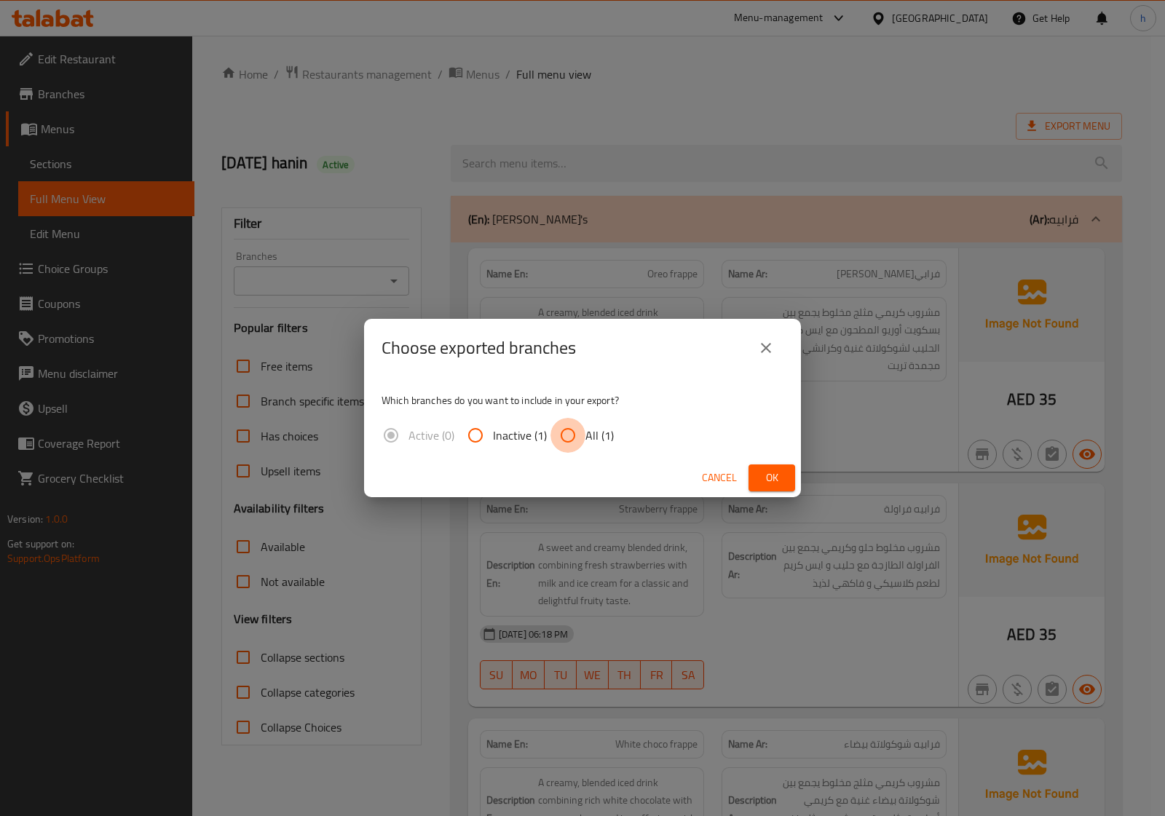
click at [565, 437] on input "All (1)" at bounding box center [567, 435] width 35 height 35
radio input "true"
click at [771, 478] on span "Ok" at bounding box center [771, 478] width 23 height 18
